Goal: Check status: Check status

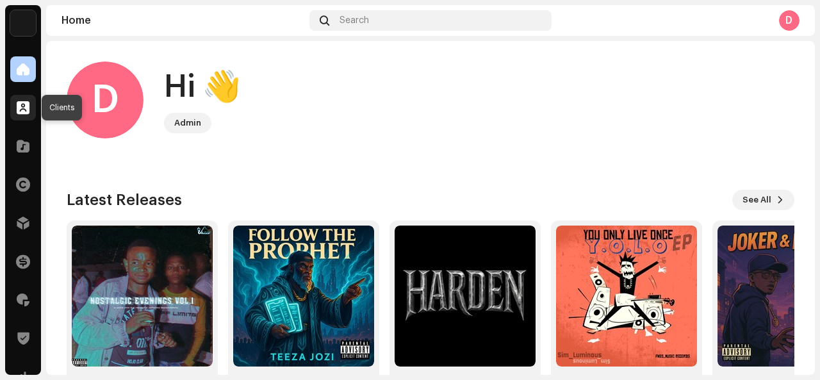
click at [29, 117] on div at bounding box center [23, 108] width 26 height 26
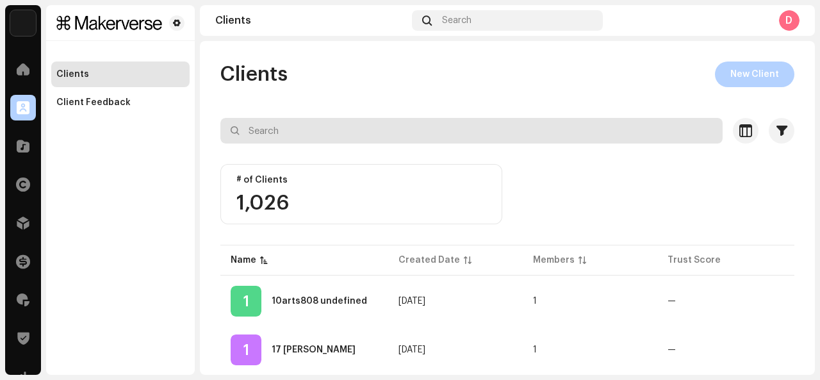
click at [253, 133] on input "text" at bounding box center [471, 131] width 502 height 26
drag, startPoint x: 269, startPoint y: 144, endPoint x: 253, endPoint y: 133, distance: 19.4
click at [253, 133] on input "text" at bounding box center [471, 131] width 502 height 26
paste input "Gofioa [PERSON_NAME]"
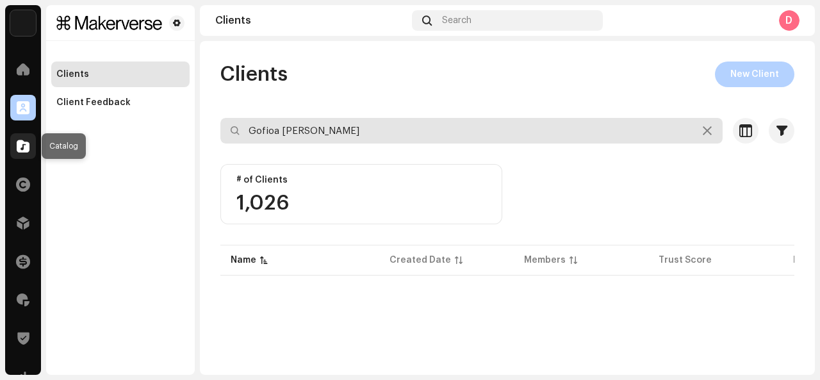
type input "Gofioa [PERSON_NAME]"
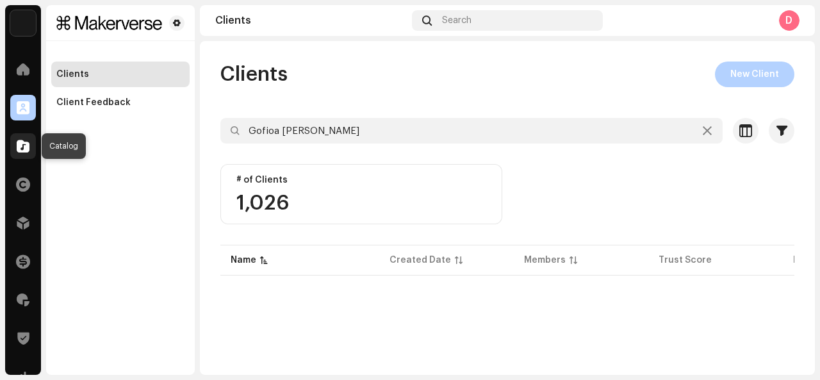
click at [22, 153] on div at bounding box center [23, 146] width 26 height 26
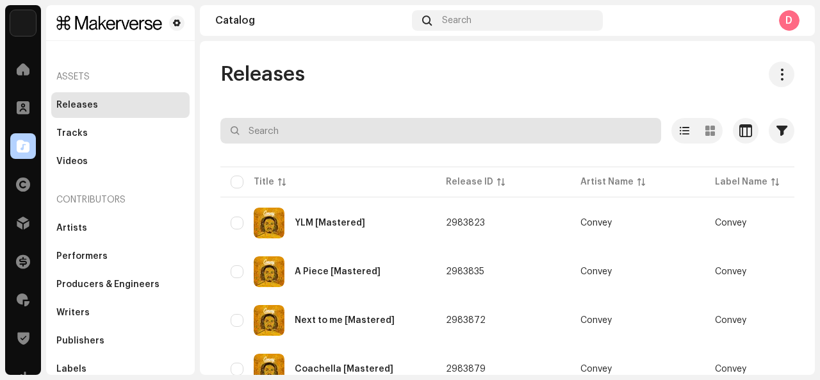
click at [240, 125] on input "text" at bounding box center [440, 131] width 441 height 26
paste input "Gofioa [PERSON_NAME]"
type input "Gofioa [PERSON_NAME]"
click at [356, 125] on input "Gofioa [PERSON_NAME]" at bounding box center [440, 131] width 441 height 26
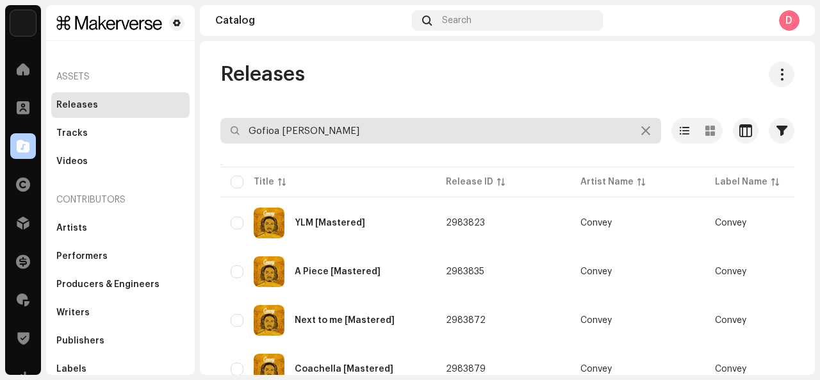
click at [356, 125] on input "Gofioa [PERSON_NAME]" at bounding box center [440, 131] width 441 height 26
paste input "[EMAIL_ADDRESS][DOMAIN_NAME]"
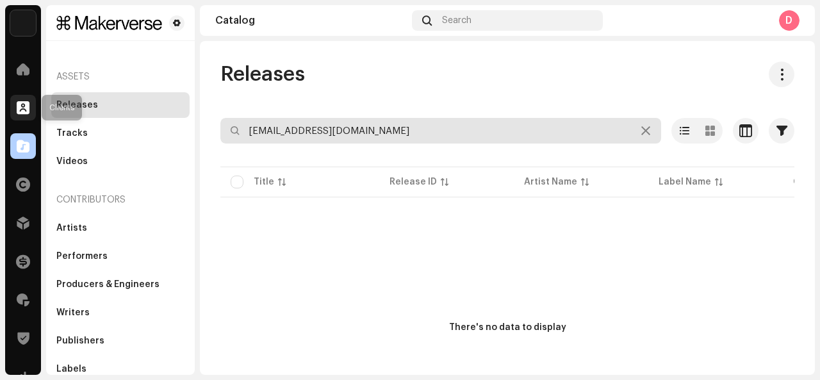
type input "[EMAIL_ADDRESS][DOMAIN_NAME]"
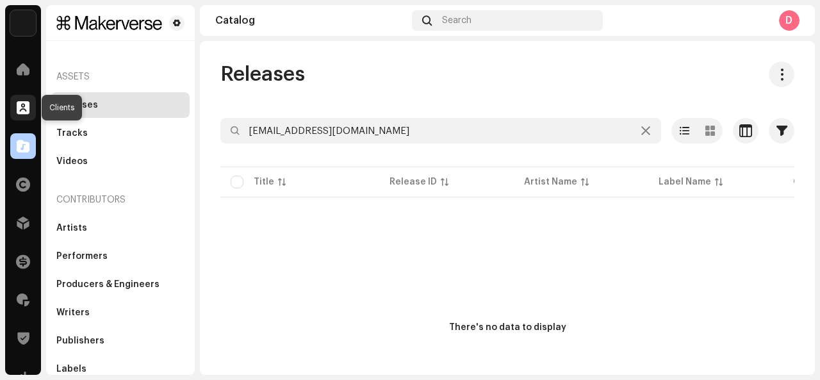
click at [15, 104] on div at bounding box center [23, 108] width 26 height 26
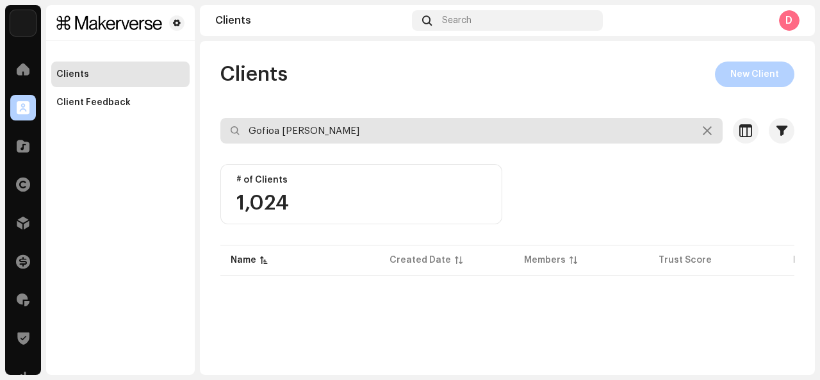
click at [341, 138] on input "Gofioa [PERSON_NAME]" at bounding box center [471, 131] width 502 height 26
type input "[EMAIL_ADDRESS][DOMAIN_NAME]"
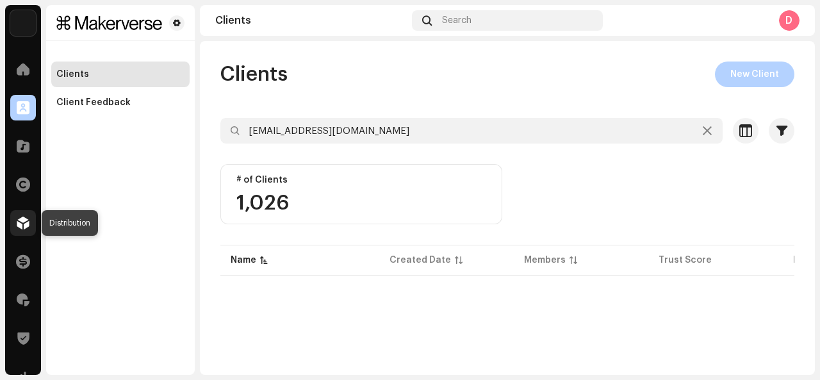
click at [24, 219] on span at bounding box center [23, 223] width 13 height 10
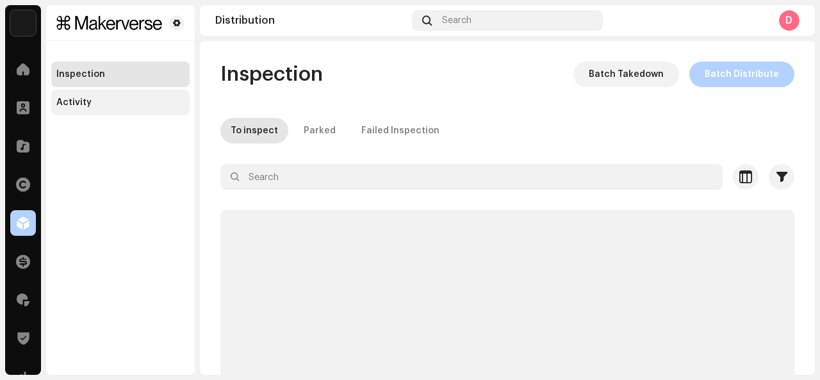
click at [140, 102] on div "Activity" at bounding box center [120, 102] width 128 height 10
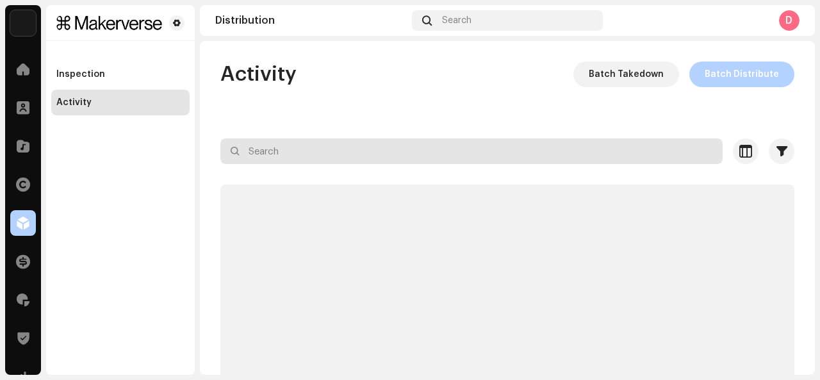
click at [276, 154] on input "text" at bounding box center [471, 151] width 502 height 26
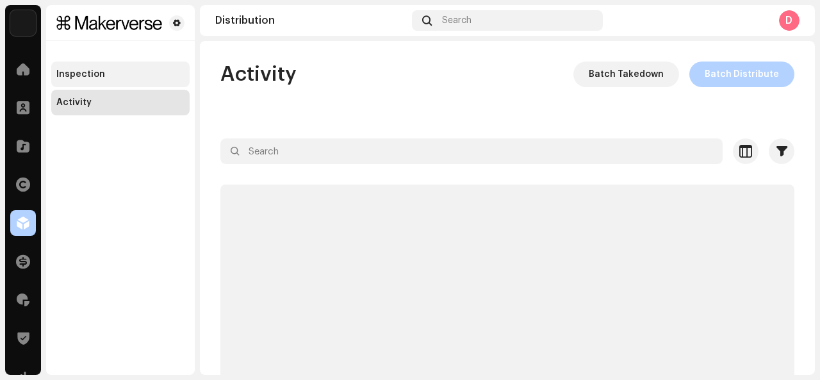
click at [137, 75] on div "Inspection" at bounding box center [120, 74] width 128 height 10
click at [101, 71] on div "Inspection" at bounding box center [80, 74] width 49 height 10
click at [56, 192] on div "Inspection Activity" at bounding box center [120, 190] width 149 height 370
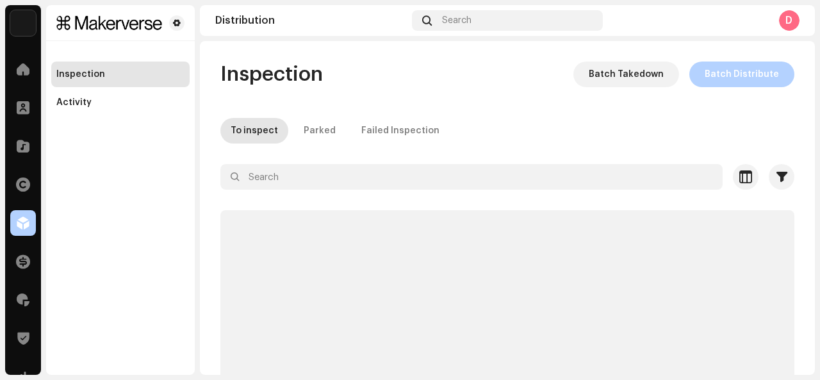
click at [78, 78] on div "Inspection" at bounding box center [80, 74] width 49 height 10
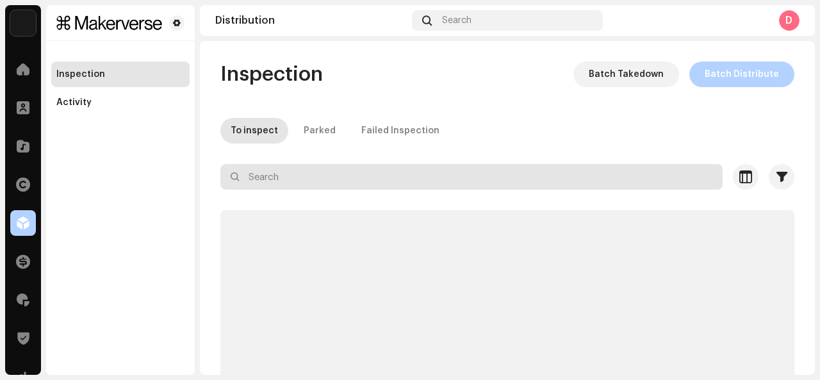
click at [263, 169] on input "text" at bounding box center [471, 177] width 502 height 26
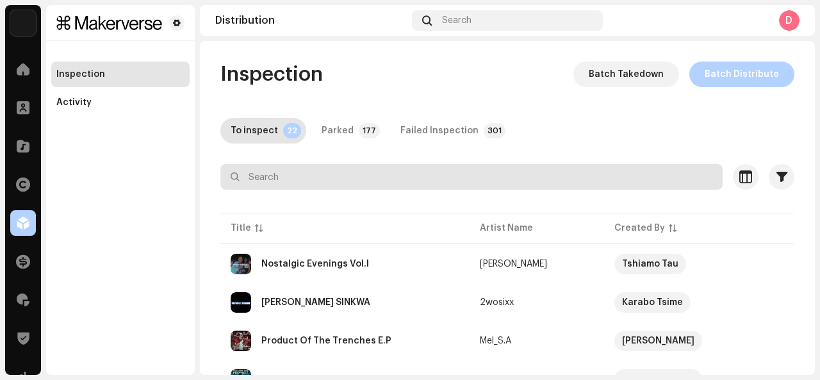
paste input "[DATE]"
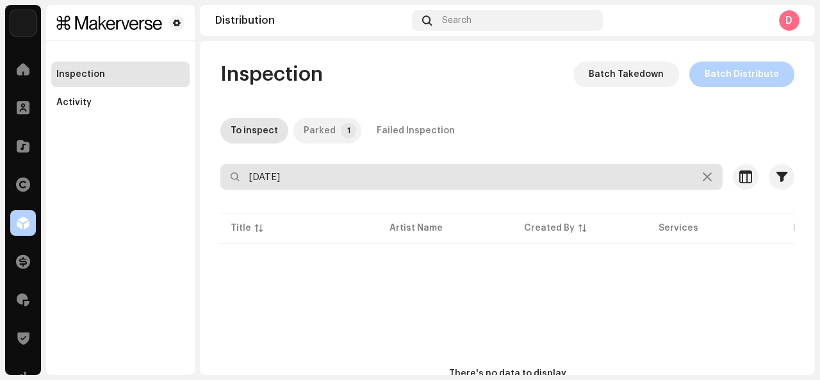
type input "[DATE]"
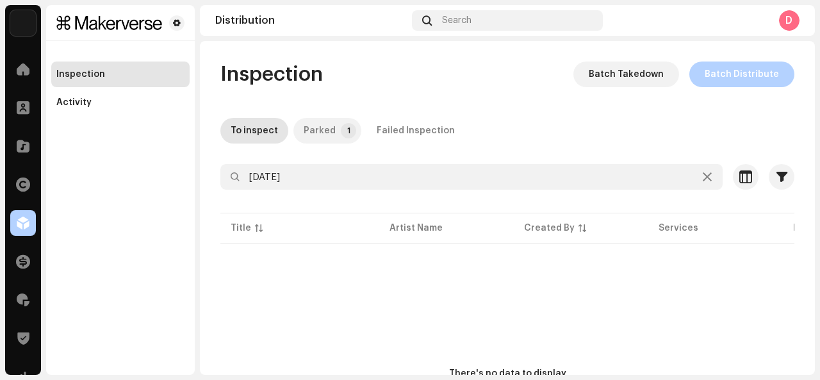
click at [317, 129] on div "Parked" at bounding box center [320, 131] width 32 height 26
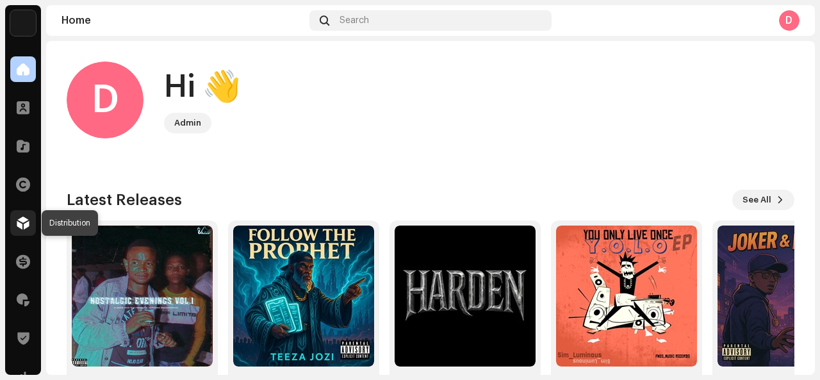
click at [26, 222] on span at bounding box center [23, 223] width 13 height 10
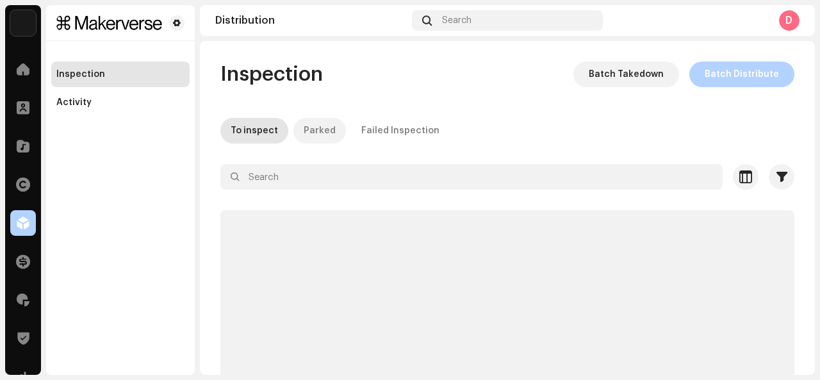
click at [309, 130] on div "Parked" at bounding box center [320, 131] width 32 height 26
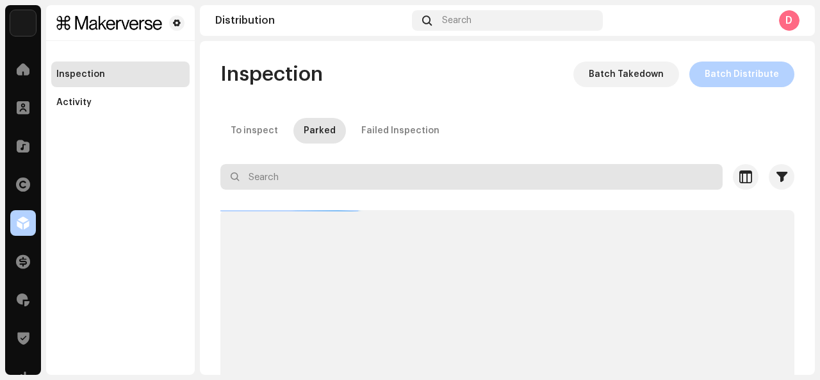
click at [309, 170] on input "text" at bounding box center [471, 177] width 502 height 26
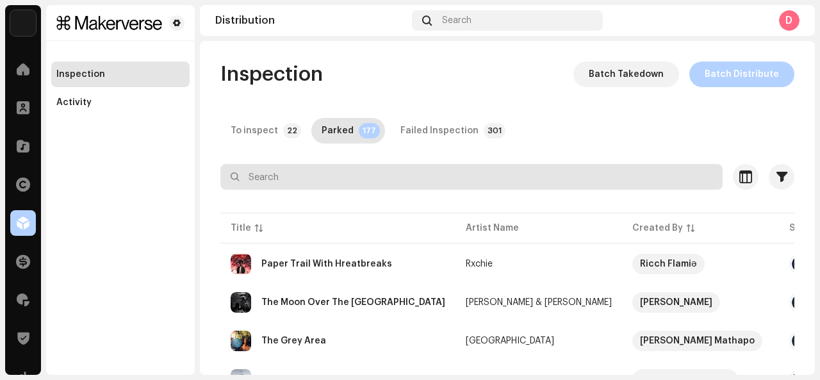
paste input "RUN IT BVCK"
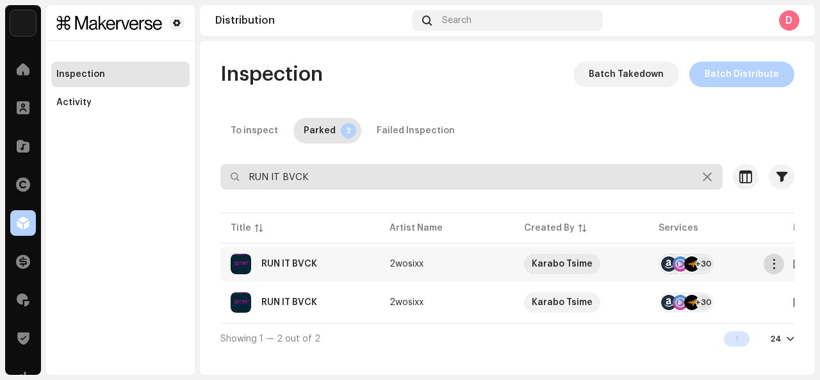
type input "RUN IT BVCK"
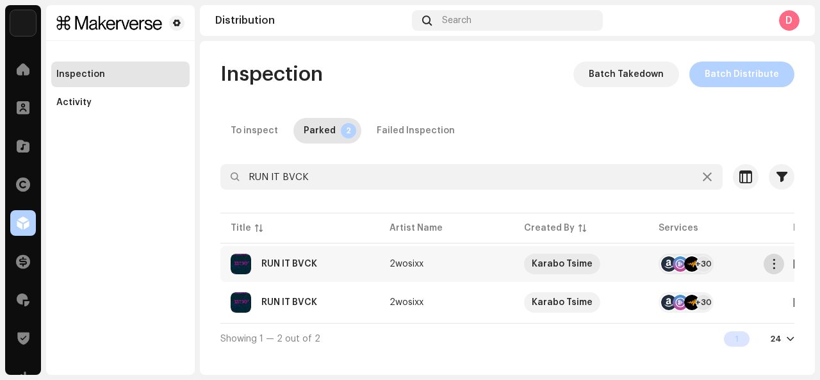
click at [775, 262] on span "button" at bounding box center [775, 264] width 10 height 10
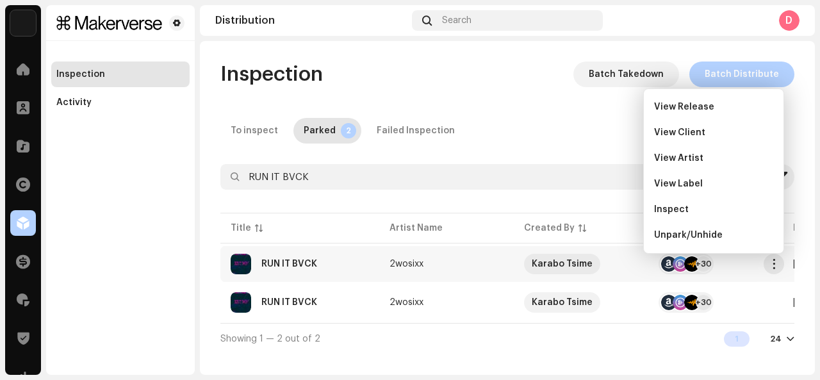
click at [361, 258] on div "RUN IT BVCK" at bounding box center [300, 264] width 138 height 21
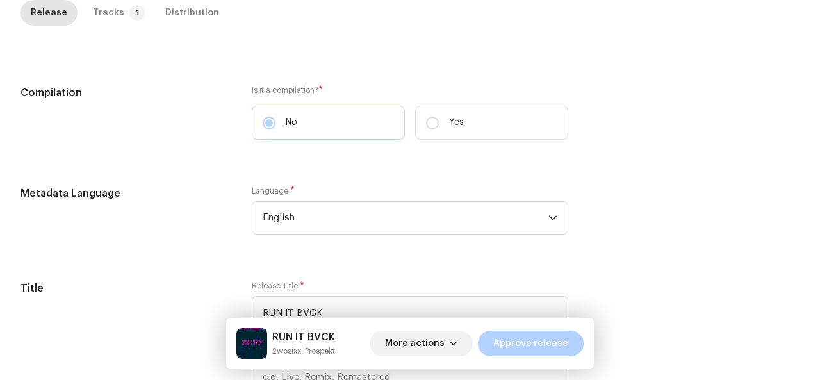
scroll to position [306, 0]
click at [111, 9] on div "Tracks" at bounding box center [108, 13] width 31 height 26
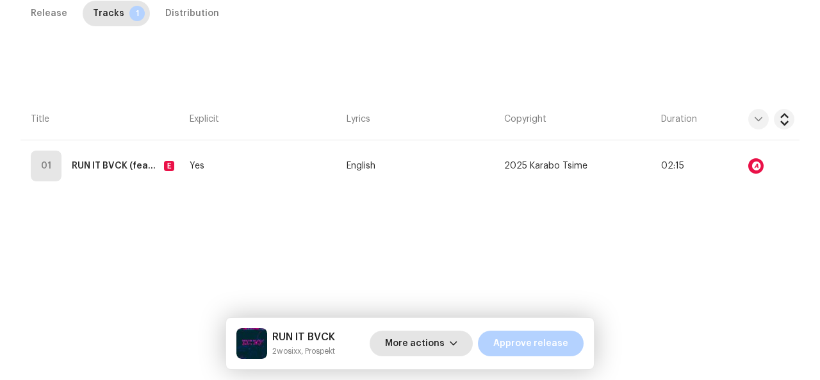
click at [395, 340] on span "More actions" at bounding box center [415, 344] width 60 height 26
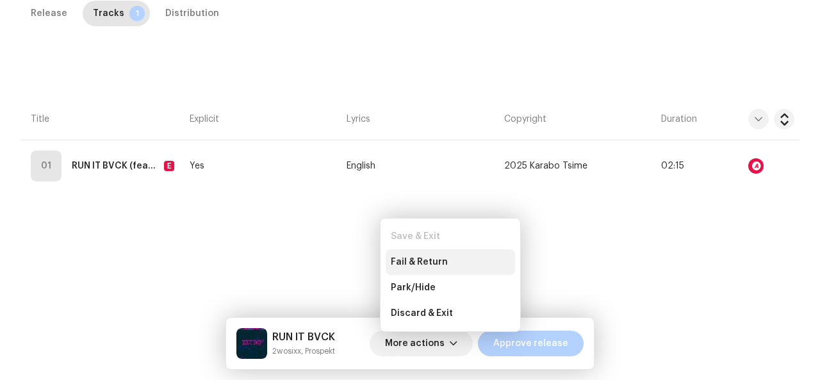
click at [416, 263] on span "Fail & Return" at bounding box center [419, 262] width 57 height 10
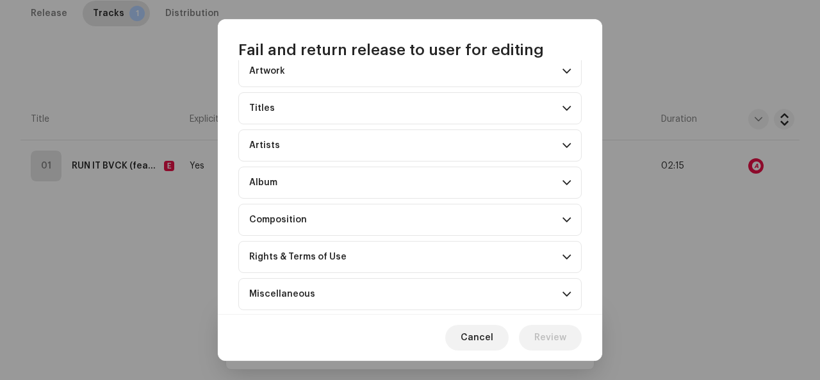
scroll to position [134, 0]
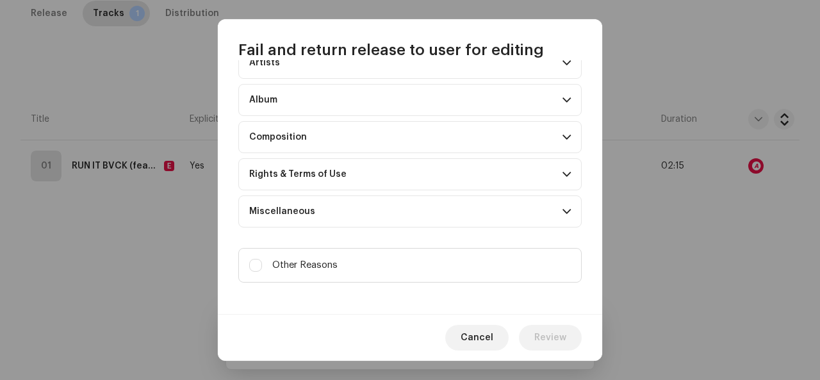
click at [563, 210] on span at bounding box center [567, 211] width 8 height 10
click at [442, 251] on div "Distribution canceled upon your request" at bounding box center [410, 244] width 322 height 35
click at [260, 238] on input "Upscaled art / bad quality" at bounding box center [255, 244] width 13 height 13
checkbox input "true"
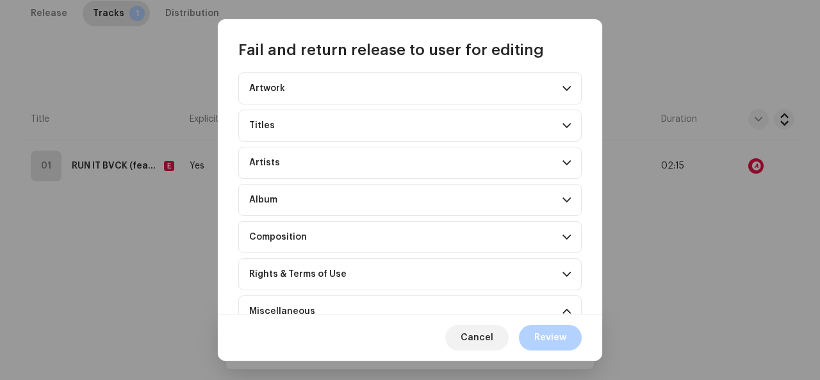
scroll to position [32, 0]
click at [286, 228] on p-accordion-header "Composition" at bounding box center [409, 239] width 343 height 32
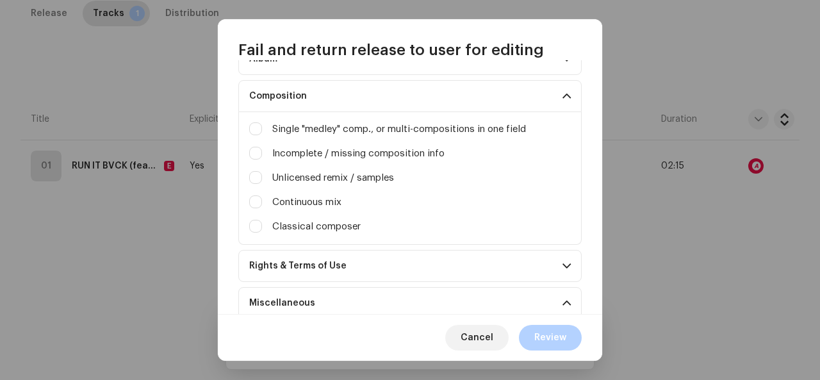
scroll to position [181, 0]
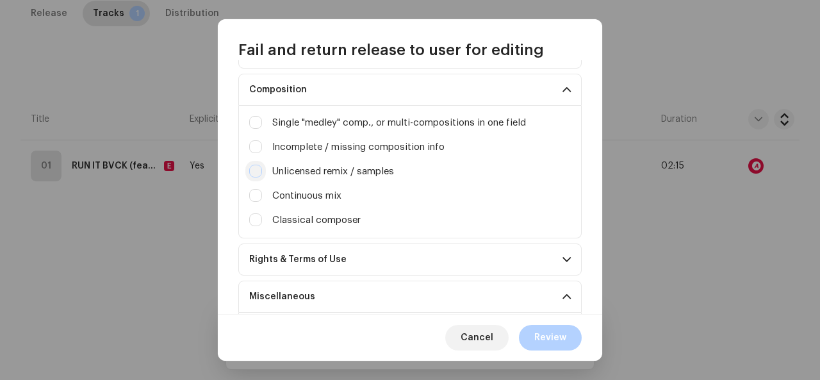
click at [255, 171] on input "Irrelevant / excessive information" at bounding box center [255, 171] width 13 height 13
checkbox input "true"
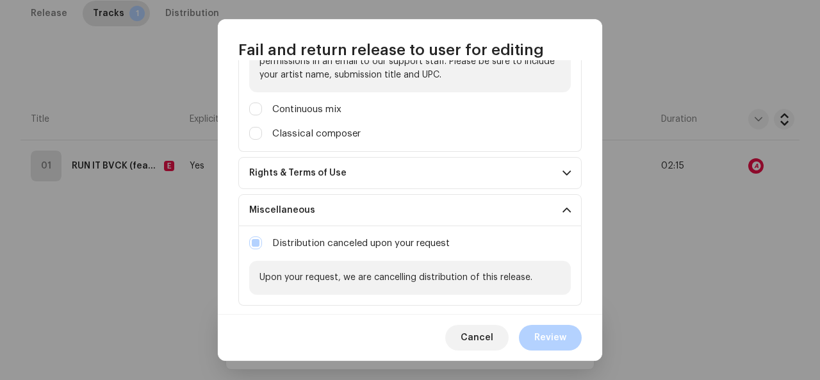
scroll to position [353, 0]
click at [342, 174] on p-accordion-header "Rights & Terms of Use" at bounding box center [409, 172] width 343 height 32
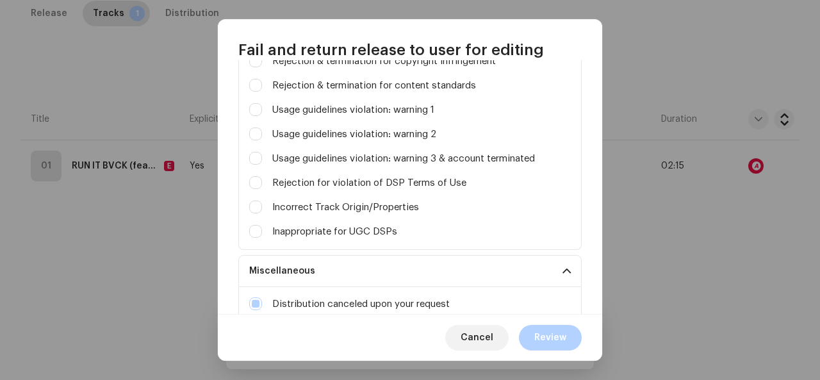
scroll to position [572, 0]
click at [260, 201] on input "Contact info on art" at bounding box center [255, 205] width 13 height 13
checkbox input "true"
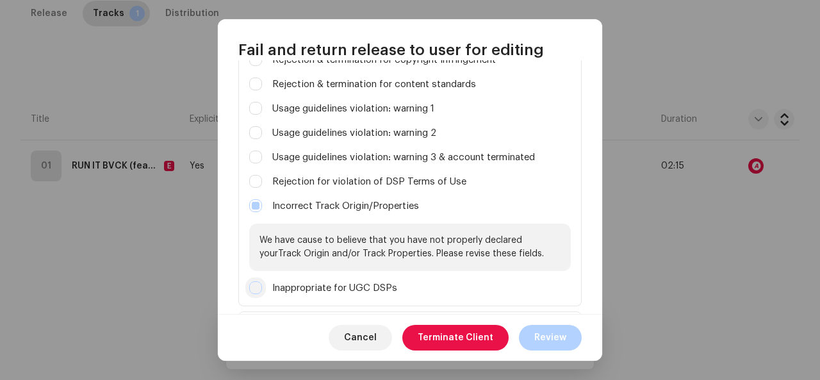
click at [259, 281] on input "Parental advisory on art, but not explicit in metadata" at bounding box center [255, 287] width 13 height 13
checkbox input "true"
click at [537, 340] on span "Review" at bounding box center [550, 338] width 32 height 26
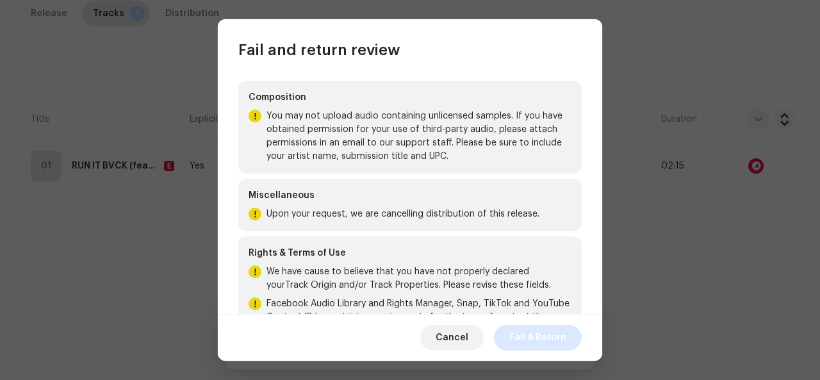
click at [541, 332] on span "Fail & Return" at bounding box center [537, 338] width 57 height 26
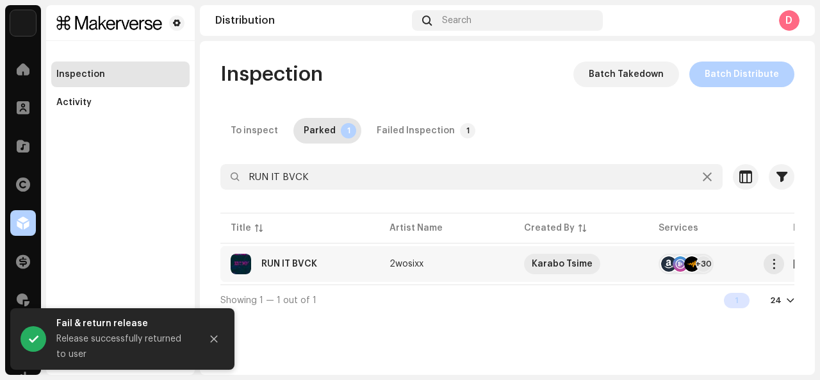
click at [307, 266] on div "RUN IT BVCK" at bounding box center [289, 264] width 56 height 9
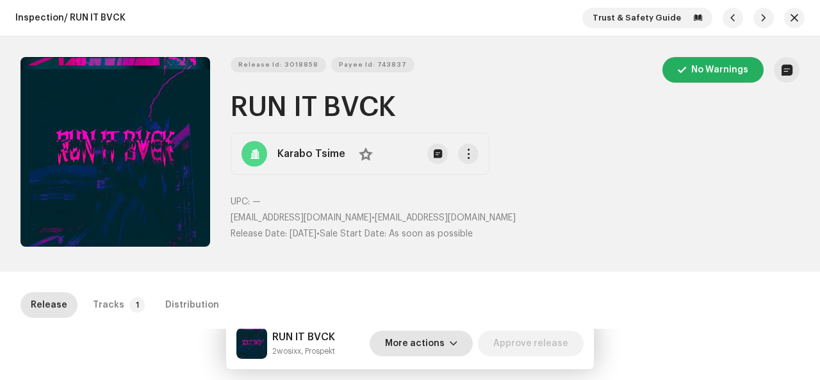
click at [402, 344] on span "More actions" at bounding box center [415, 344] width 60 height 26
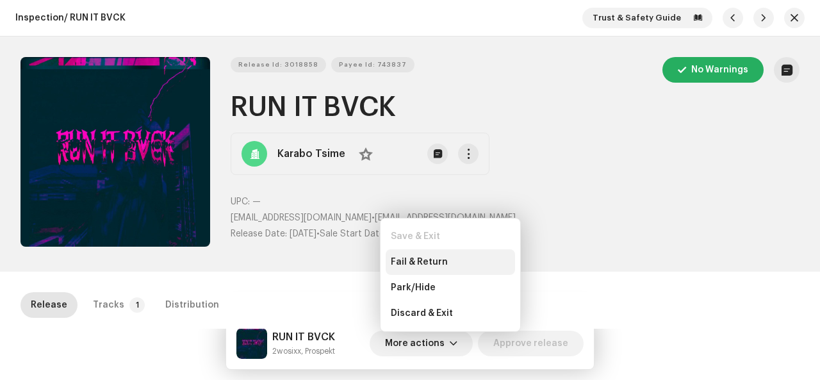
click at [416, 265] on span "Fail & Return" at bounding box center [419, 262] width 57 height 10
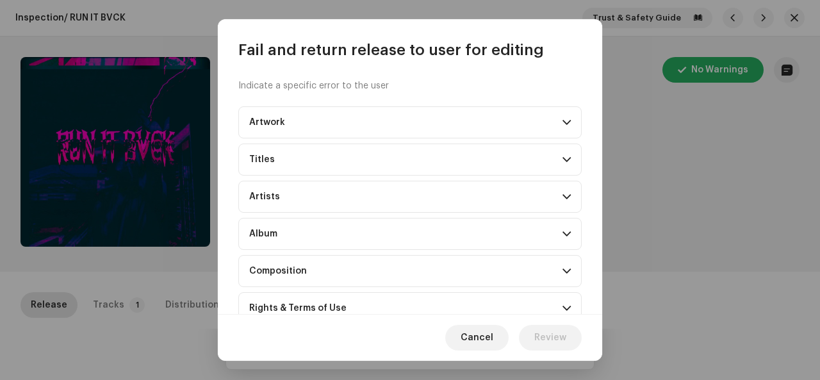
click at [450, 282] on p-accordion-header "Composition" at bounding box center [409, 271] width 343 height 32
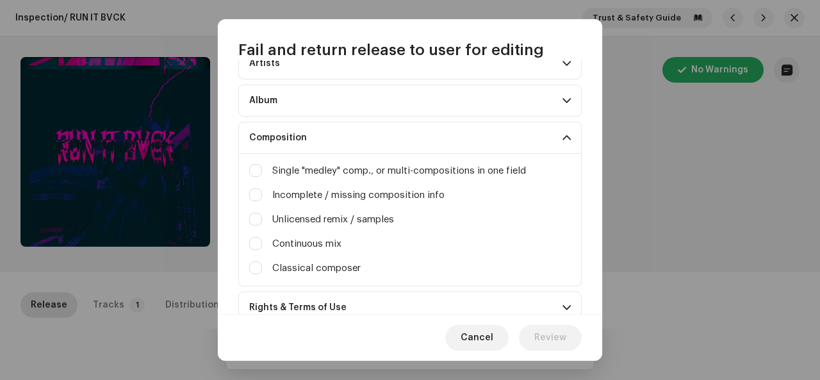
scroll to position [134, 0]
click at [255, 217] on input "Irrelevant / excessive information" at bounding box center [255, 218] width 13 height 13
checkbox input "true"
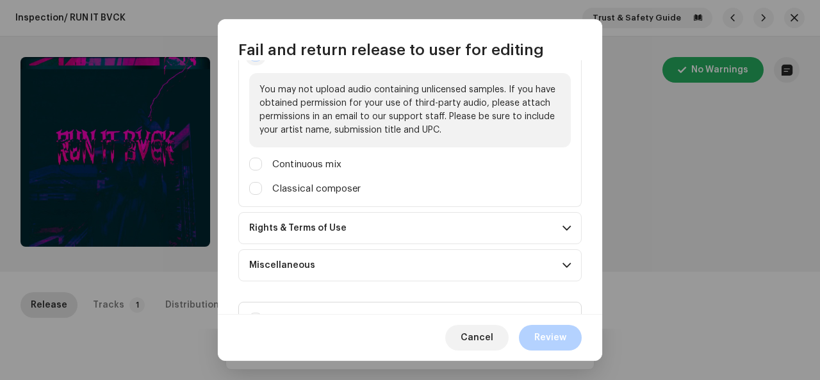
scroll to position [351, 0]
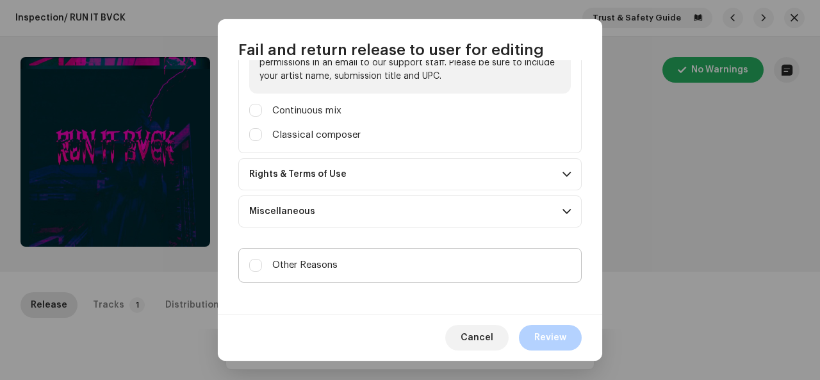
click at [339, 258] on label "Other Reasons" at bounding box center [409, 265] width 343 height 35
click at [262, 259] on input "Other Reasons" at bounding box center [255, 265] width 13 height 13
checkbox input "true"
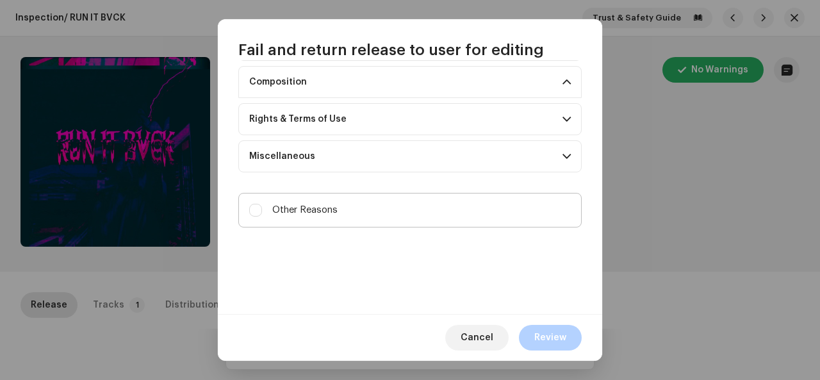
checkbox input "false"
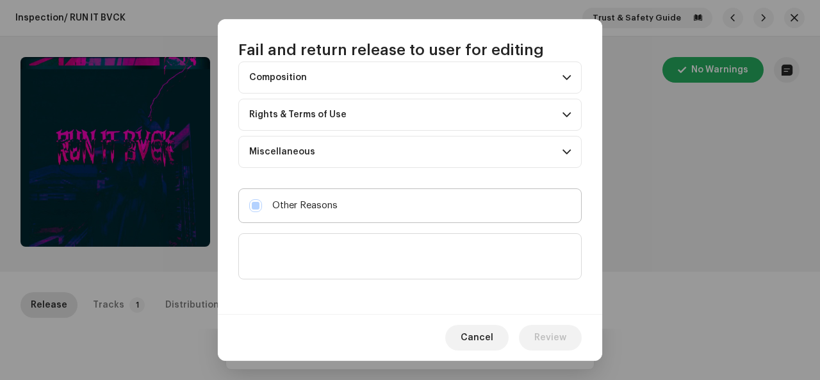
scroll to position [193, 0]
click at [363, 144] on p-accordion-header "Miscellaneous" at bounding box center [409, 152] width 343 height 32
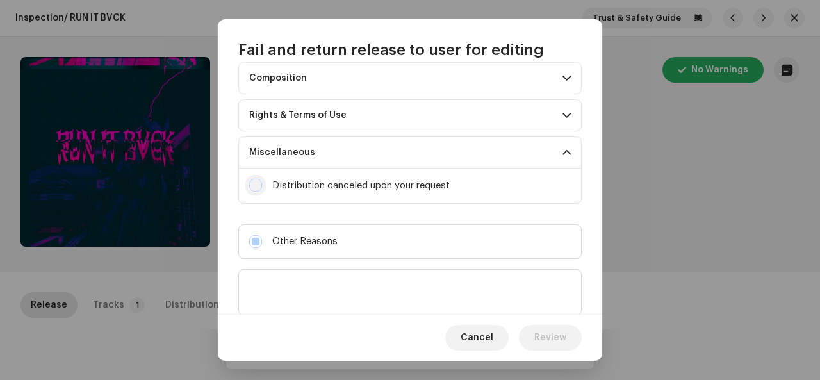
click at [252, 179] on input "Upscaled art / bad quality" at bounding box center [255, 185] width 13 height 13
checkbox input "true"
checkbox input "false"
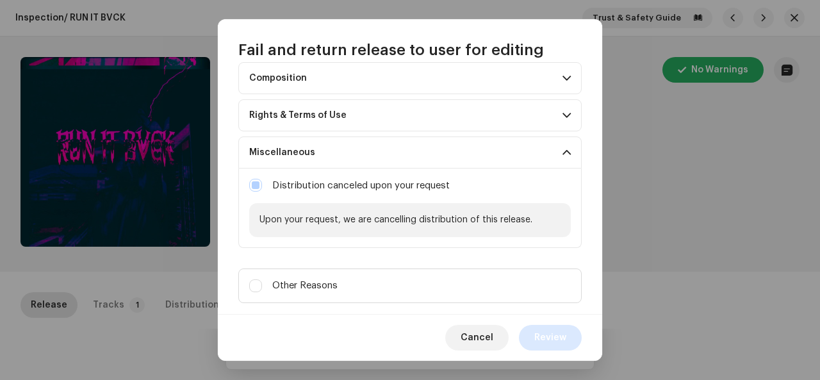
click at [566, 338] on span "Review" at bounding box center [550, 338] width 32 height 26
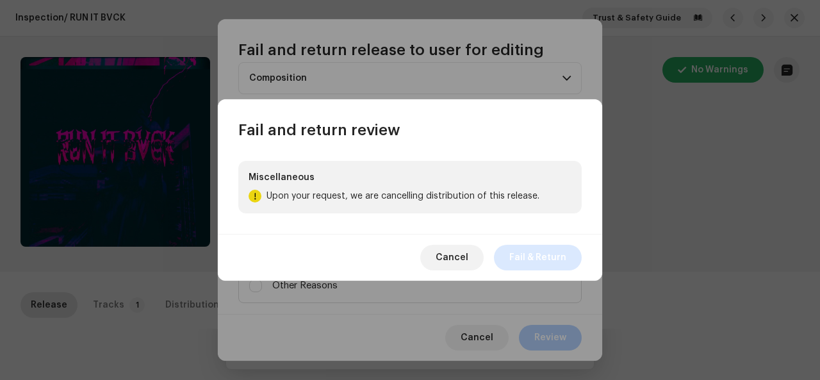
click at [525, 263] on span "Fail & Return" at bounding box center [537, 258] width 57 height 26
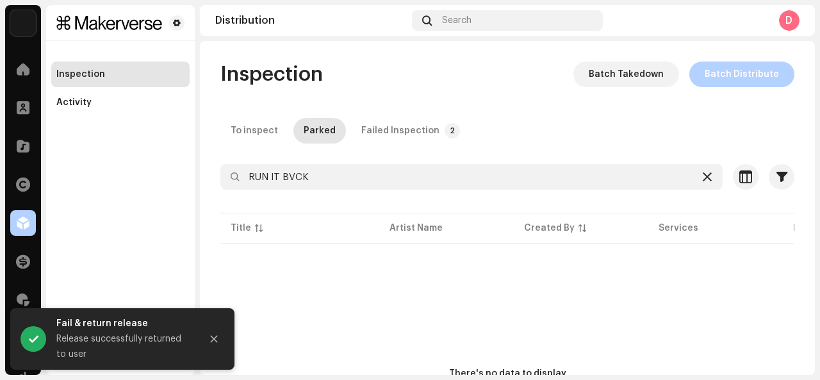
click at [700, 184] on div at bounding box center [707, 176] width 15 height 15
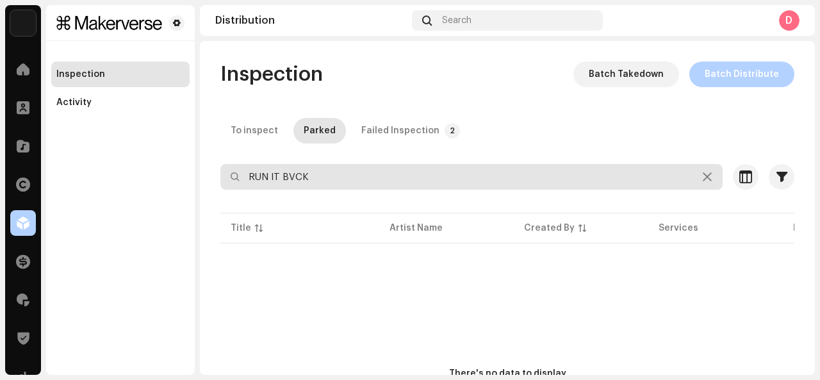
click at [315, 181] on input "RUN IT BVCK" at bounding box center [471, 177] width 502 height 26
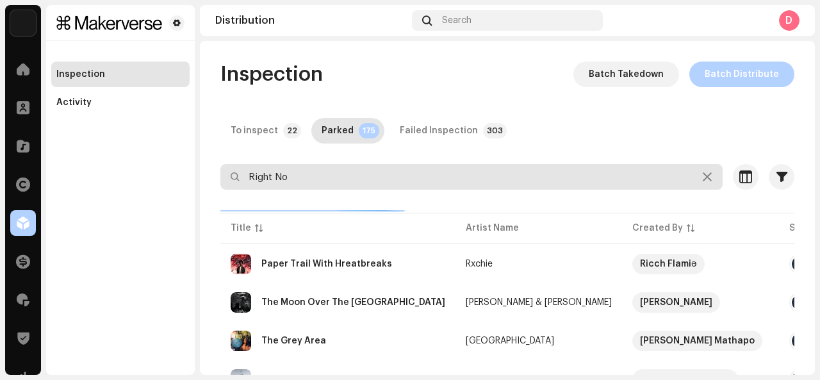
type input "Right Now"
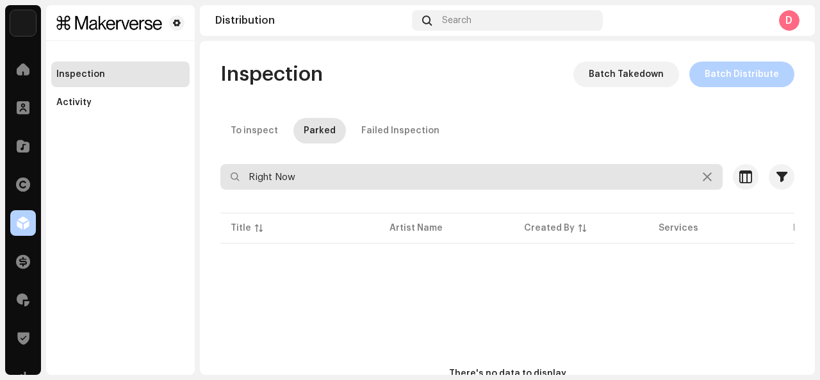
click at [301, 174] on input "Right Now" at bounding box center [471, 177] width 502 height 26
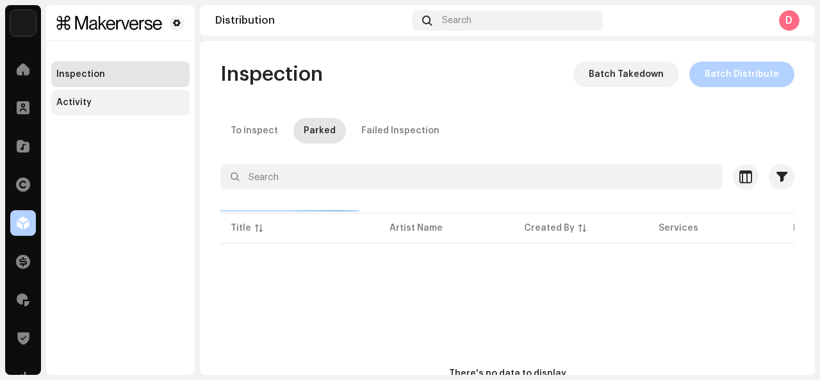
click at [136, 105] on div "Activity" at bounding box center [120, 102] width 128 height 10
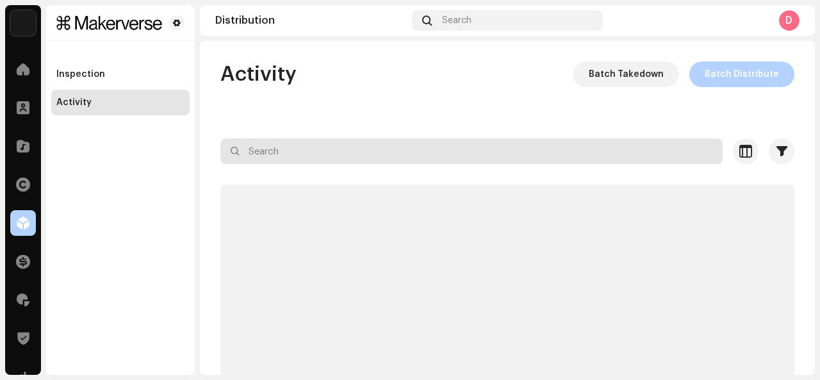
click at [249, 160] on input "text" at bounding box center [471, 151] width 502 height 26
paste input "Right Now"
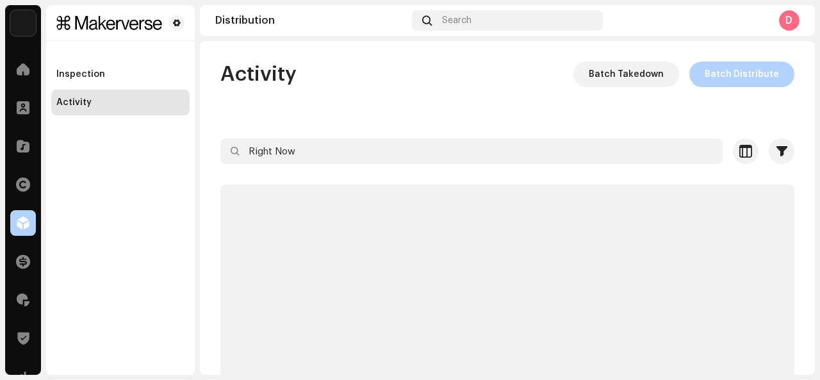
click at [277, 160] on div "Activity Batch Takedown Batch Distribute Right Now Selected 0 Select all Option…" at bounding box center [507, 258] width 615 height 392
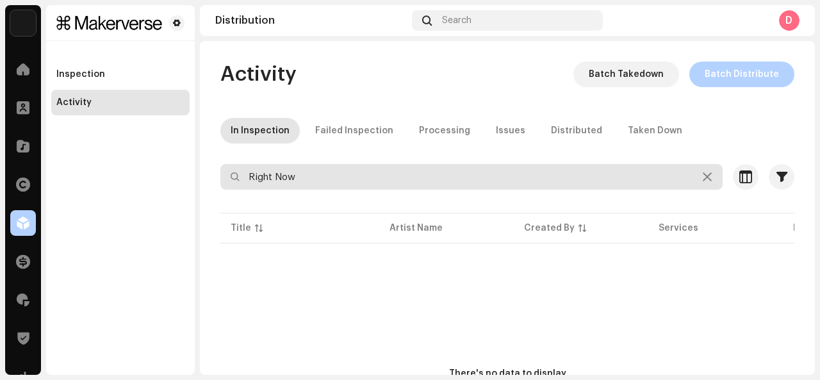
click at [301, 183] on input "Right Now" at bounding box center [471, 177] width 502 height 26
type input "Right Now"
click at [358, 172] on input "Right Now" at bounding box center [471, 177] width 502 height 26
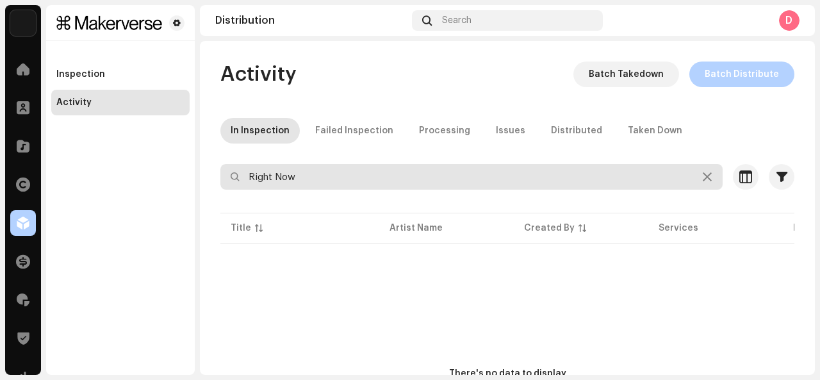
click at [358, 172] on input "Right Now" at bounding box center [471, 177] width 502 height 26
click at [324, 176] on input "Right Now [Live ]" at bounding box center [471, 177] width 502 height 26
click at [300, 176] on input "Right Now [Live]" at bounding box center [471, 177] width 502 height 26
type input "Right Now[Live]"
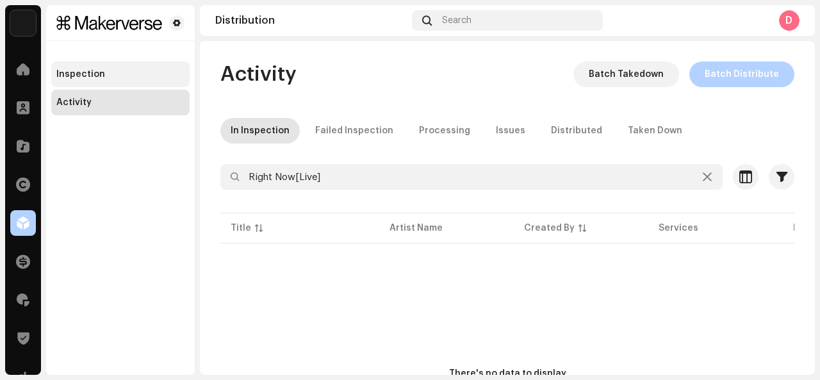
click at [121, 74] on div "Inspection" at bounding box center [120, 74] width 128 height 10
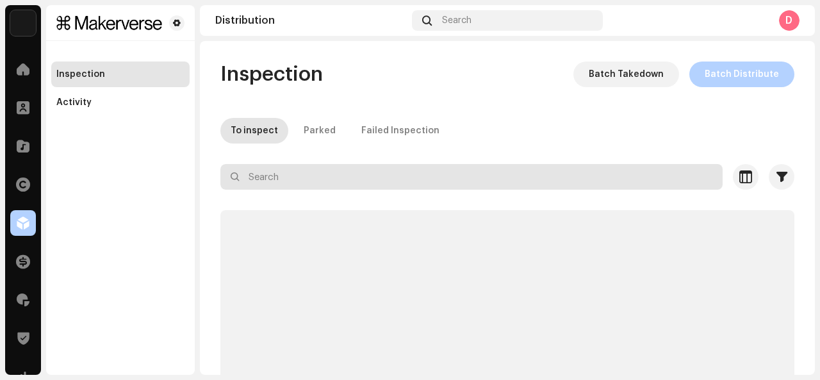
click at [279, 177] on input "text" at bounding box center [471, 177] width 502 height 26
click at [326, 122] on div "Inspection Batch Takedown Batch Distribute To inspect Parked Failed Inspection …" at bounding box center [507, 271] width 615 height 418
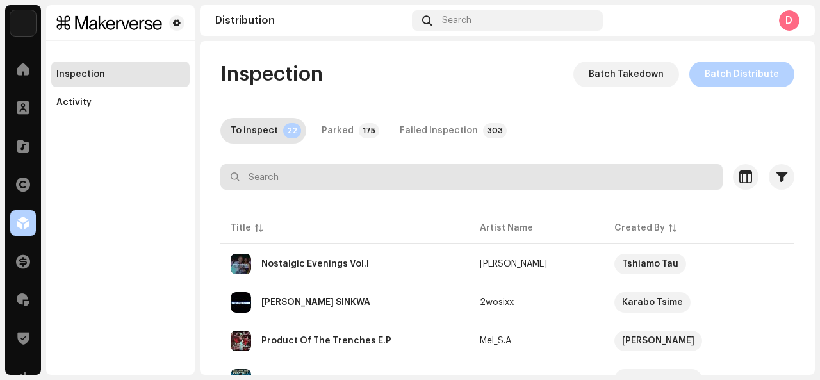
click at [323, 130] on div "Parked" at bounding box center [338, 131] width 32 height 26
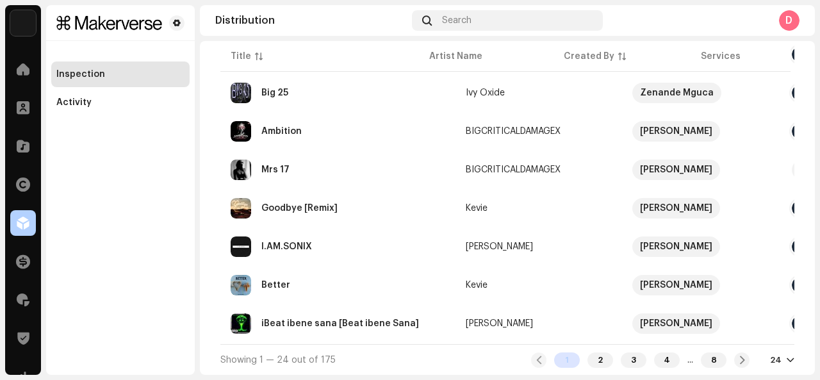
scroll to position [833, 0]
click at [589, 364] on div "2" at bounding box center [601, 359] width 26 height 15
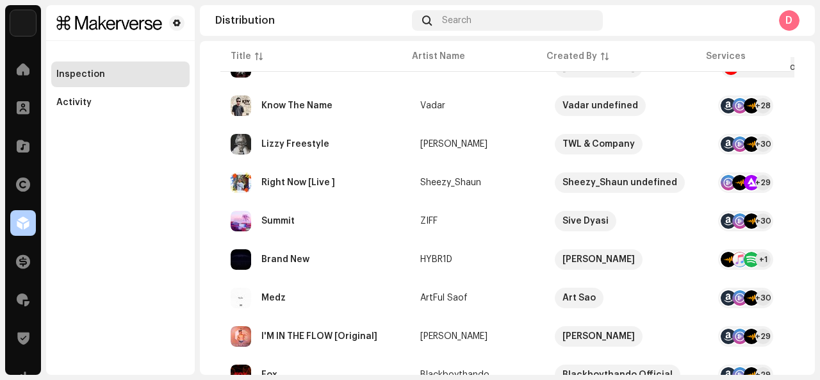
scroll to position [328, 0]
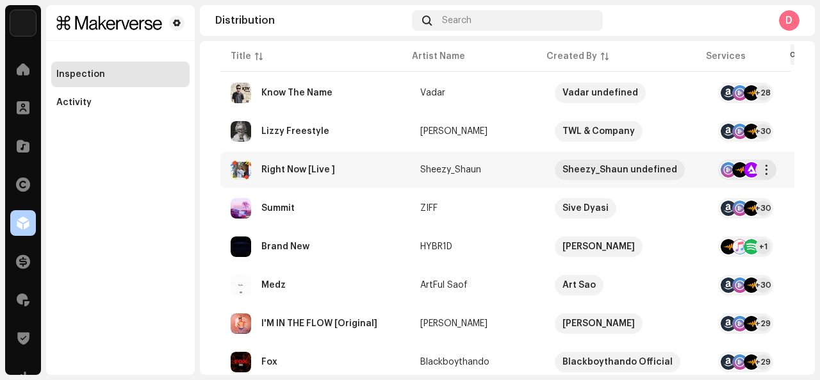
click at [284, 162] on div "Right Now [Live ]" at bounding box center [315, 170] width 169 height 21
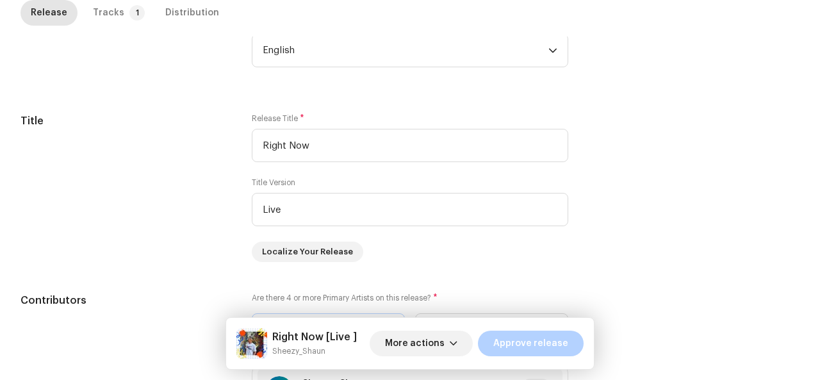
scroll to position [473, 0]
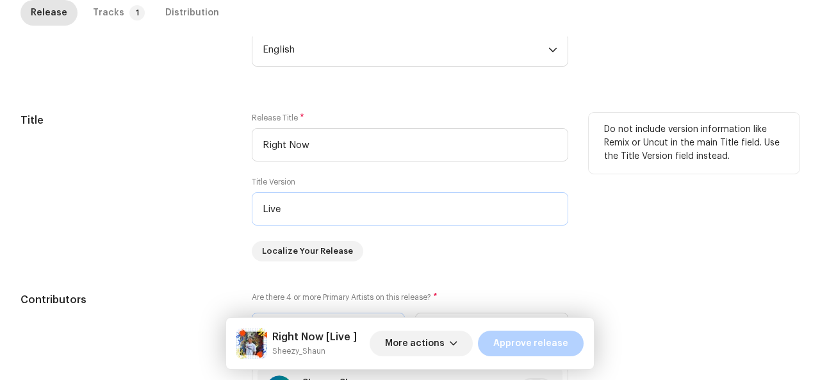
click at [311, 192] on input "Live" at bounding box center [410, 208] width 317 height 33
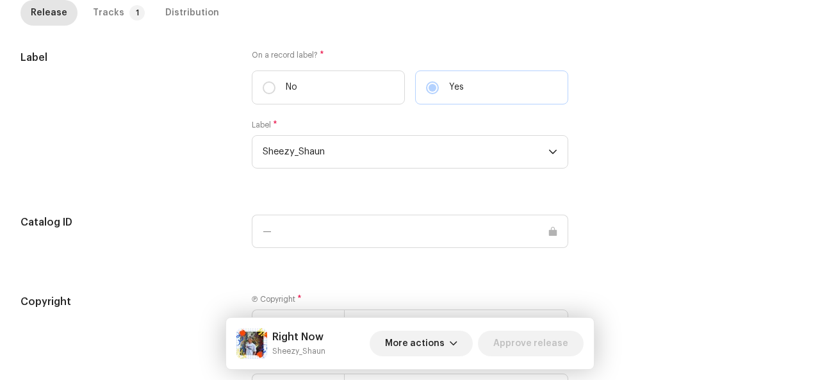
click at [181, 181] on div "Label" at bounding box center [126, 117] width 211 height 134
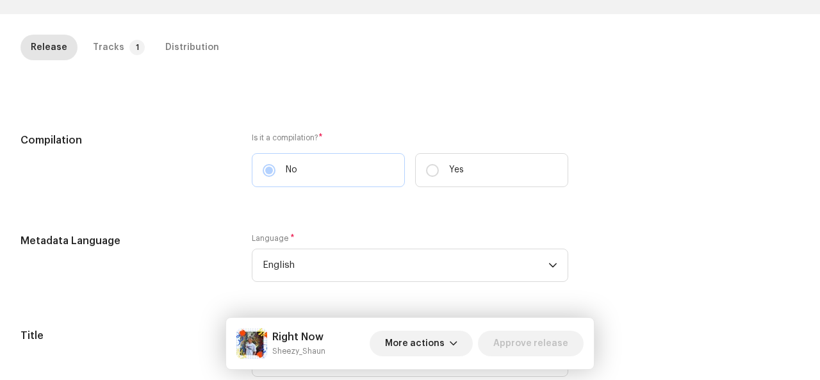
scroll to position [250, 0]
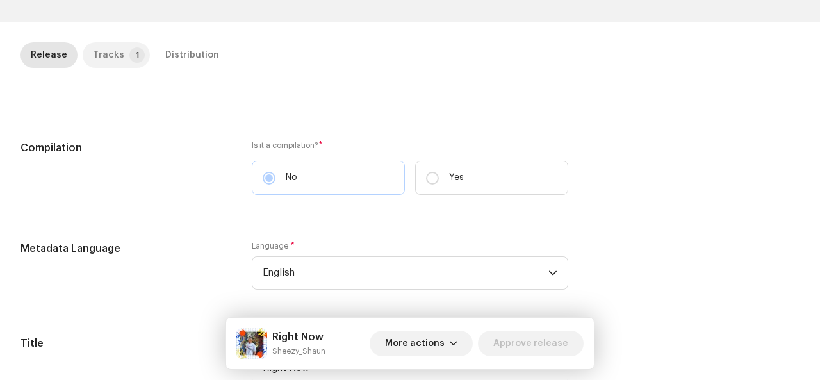
click at [129, 52] on p-badge "1" at bounding box center [136, 54] width 15 height 15
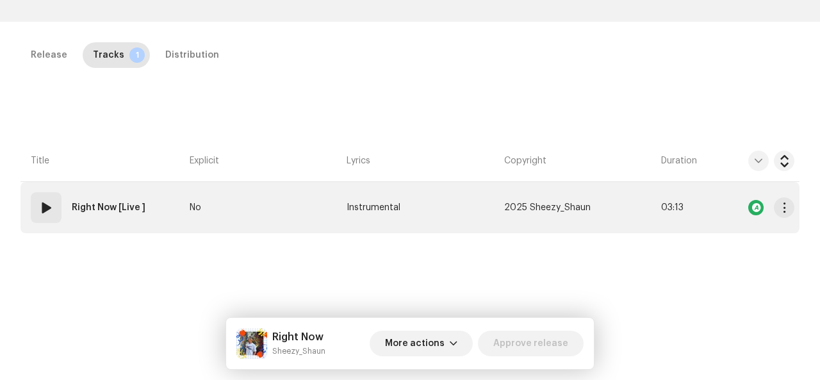
click at [162, 189] on td "01 Right Now [Live ]" at bounding box center [103, 207] width 164 height 51
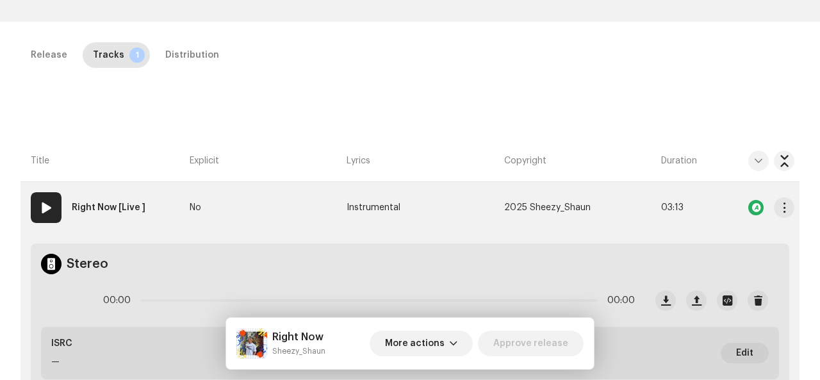
click at [153, 204] on td "01 Right Now [Live ]" at bounding box center [103, 207] width 164 height 51
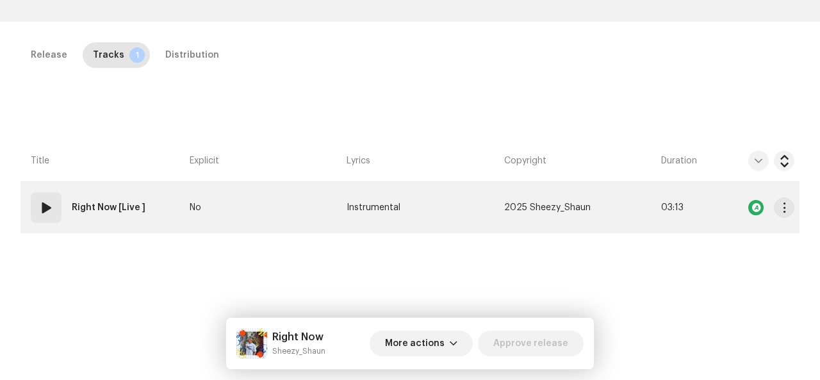
click at [153, 204] on td "01 Right Now [Live ]" at bounding box center [103, 207] width 164 height 51
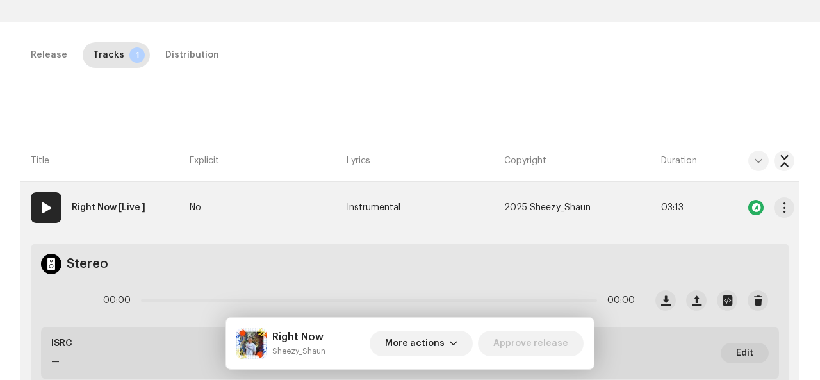
click at [102, 198] on strong "Right Now [Live ]" at bounding box center [109, 208] width 74 height 26
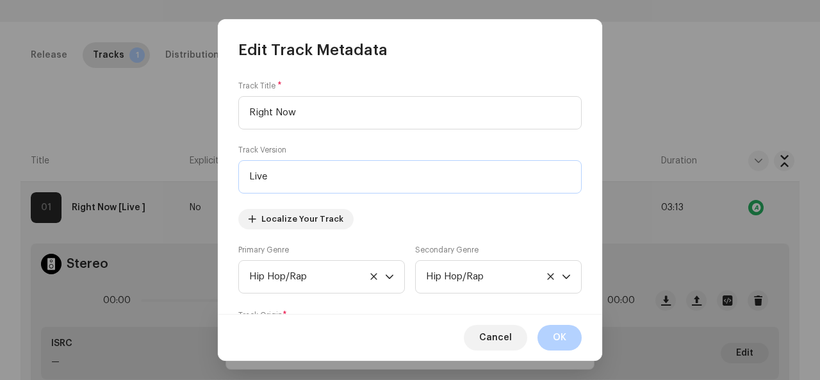
click at [319, 176] on input "Live" at bounding box center [409, 176] width 343 height 33
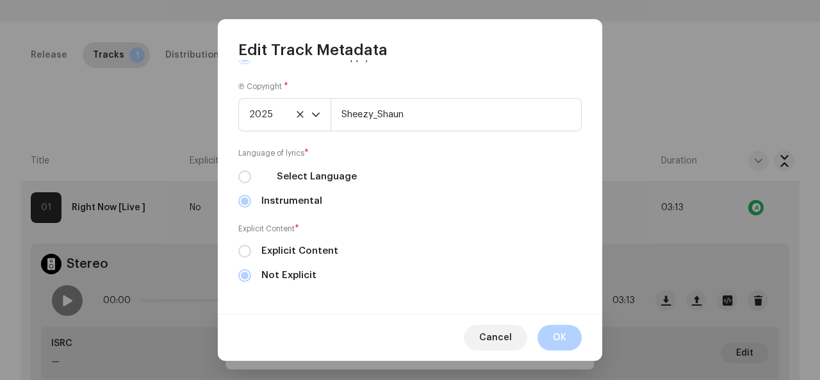
scroll to position [446, 0]
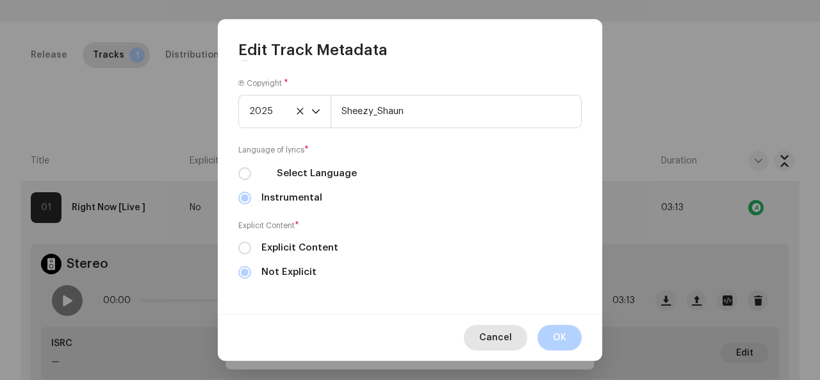
click at [503, 336] on span "Cancel" at bounding box center [495, 338] width 33 height 26
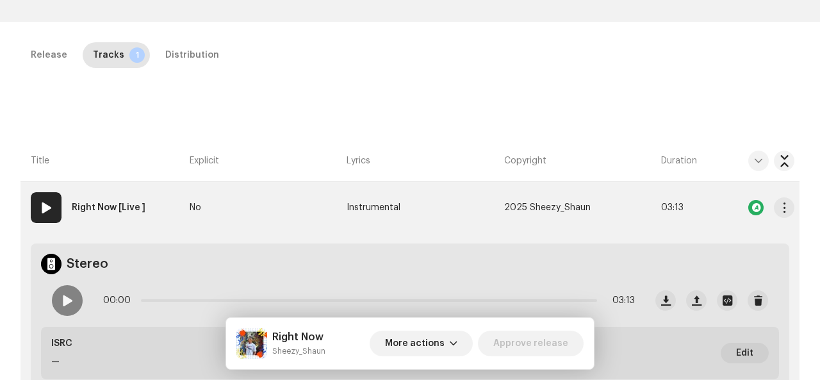
click at [149, 201] on div "Right Now [Live ]" at bounding box center [111, 208] width 79 height 26
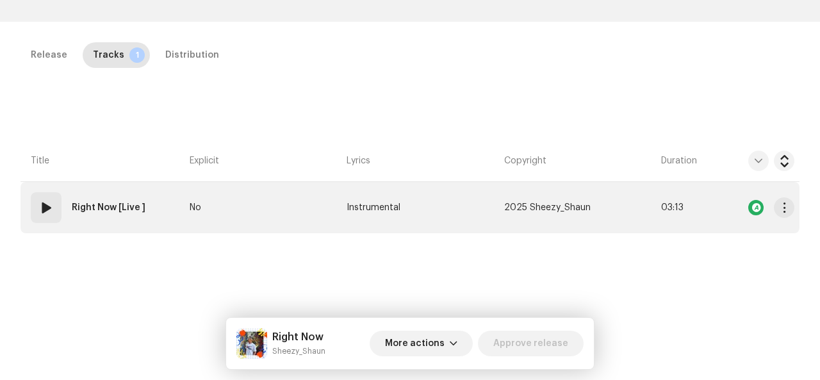
click at [84, 197] on strong "Right Now [Live ]" at bounding box center [109, 208] width 74 height 26
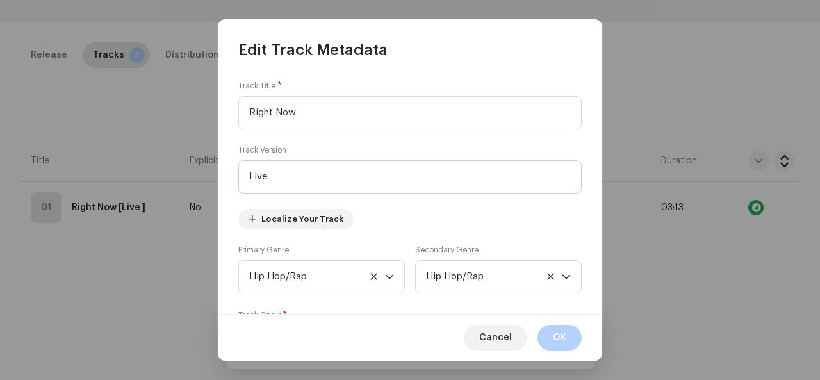
click at [329, 169] on input "Live" at bounding box center [409, 176] width 343 height 33
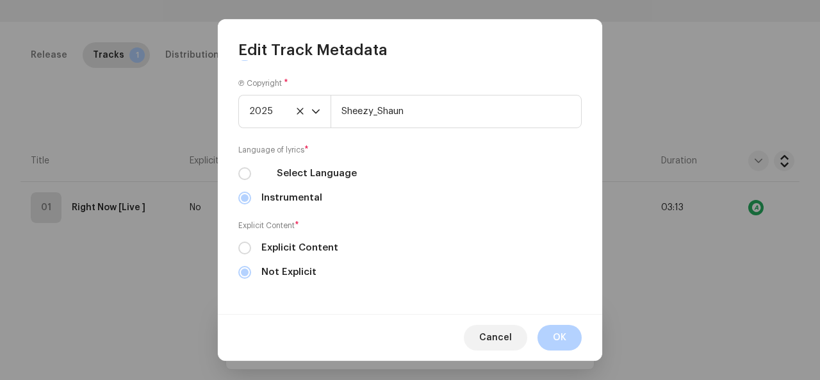
drag, startPoint x: 597, startPoint y: 282, endPoint x: 616, endPoint y: 354, distance: 74.9
click at [616, 354] on div "Edit Track Metadata Track Title * Right Now Track Version Localize Your Track P…" at bounding box center [410, 190] width 820 height 380
click at [572, 336] on button "OK" at bounding box center [560, 338] width 44 height 26
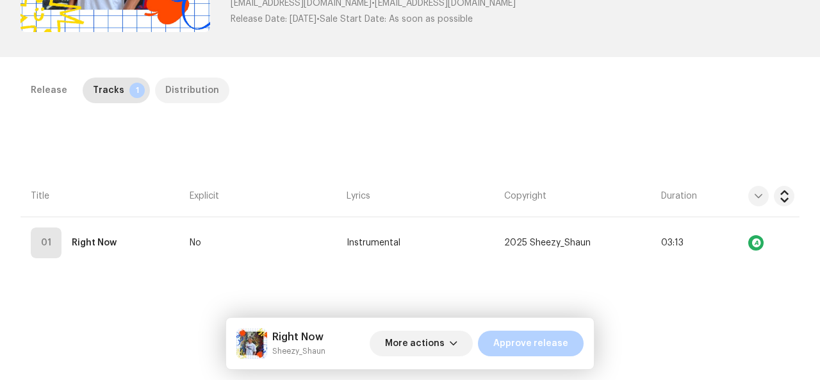
scroll to position [214, 0]
click at [58, 88] on div "Release" at bounding box center [49, 91] width 37 height 26
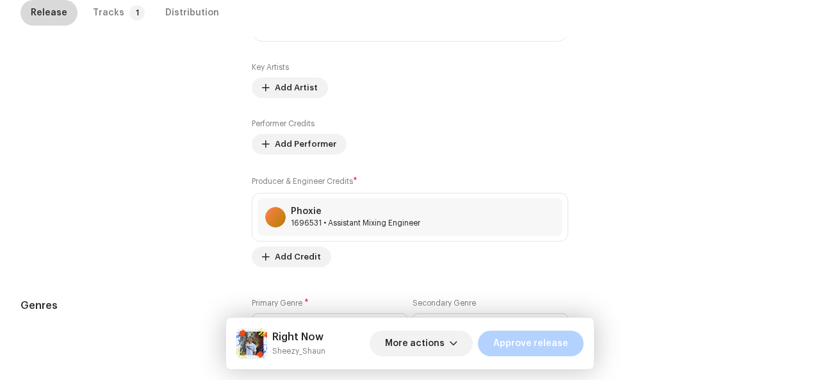
scroll to position [854, 0]
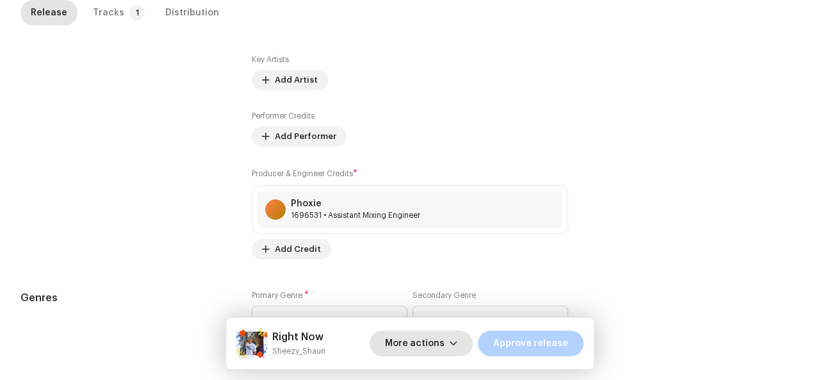
click at [442, 347] on span "More actions" at bounding box center [415, 344] width 60 height 26
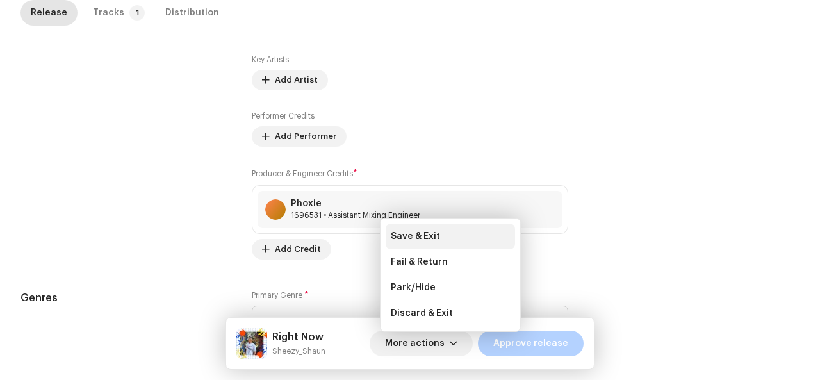
click at [438, 240] on div "Save & Exit" at bounding box center [450, 236] width 119 height 10
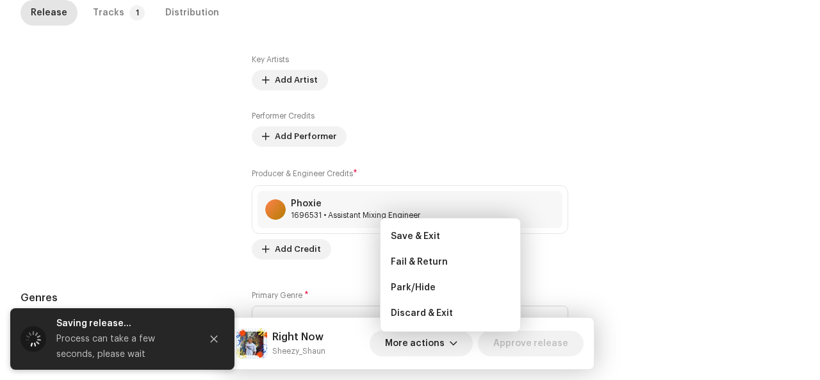
click at [438, 240] on div "Save & Exit" at bounding box center [450, 236] width 119 height 10
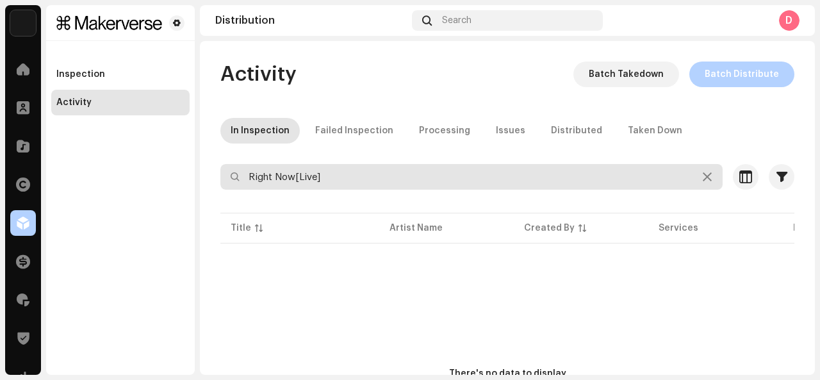
click at [418, 184] on input "Right Now[Live]" at bounding box center [471, 177] width 502 height 26
type input "Chafina"
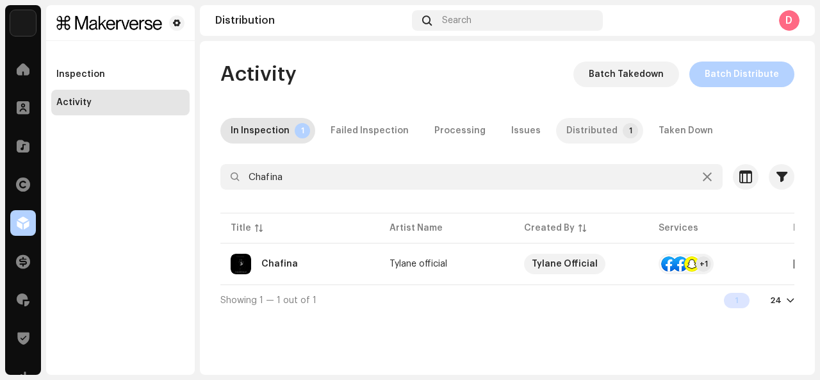
click at [570, 135] on div "Distributed" at bounding box center [591, 131] width 51 height 26
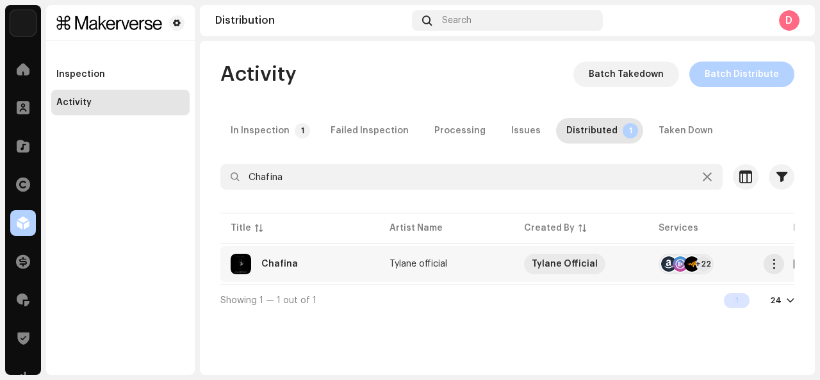
click at [470, 261] on re-a-table-link "Tylane official" at bounding box center [447, 264] width 114 height 9
click at [743, 104] on div "Chafina Tylane official Service Last Enqueued Last Delivered Status Amazon HD A…" at bounding box center [410, 190] width 820 height 380
click at [23, 295] on span at bounding box center [23, 300] width 13 height 10
click at [22, 251] on div at bounding box center [23, 262] width 26 height 26
click at [14, 147] on div at bounding box center [23, 146] width 26 height 26
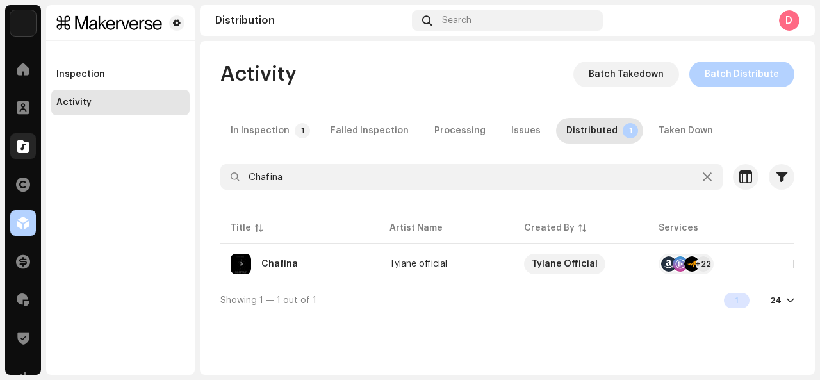
click at [14, 147] on div at bounding box center [23, 146] width 26 height 26
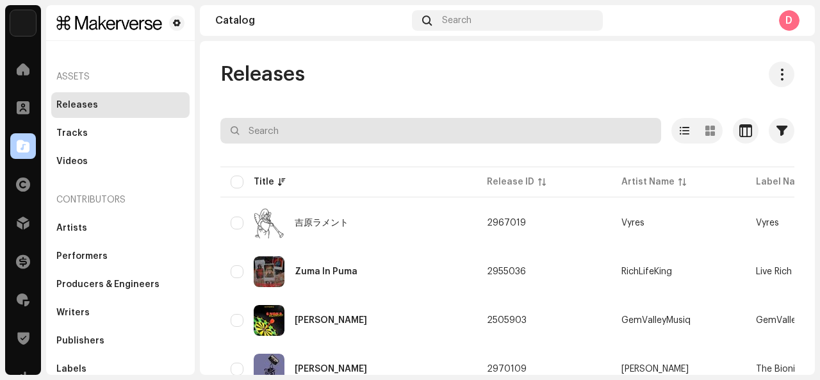
click at [290, 129] on input "text" at bounding box center [440, 131] width 441 height 26
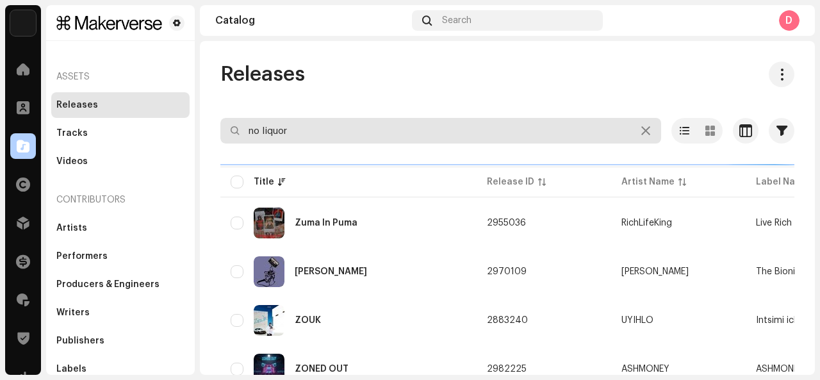
click at [290, 129] on input "no liquor" at bounding box center [440, 131] width 441 height 26
click at [254, 131] on input "no liquor" at bounding box center [440, 131] width 441 height 26
click at [267, 131] on input "No liquor" at bounding box center [440, 131] width 441 height 26
click at [282, 130] on input "No liquor" at bounding box center [440, 131] width 441 height 26
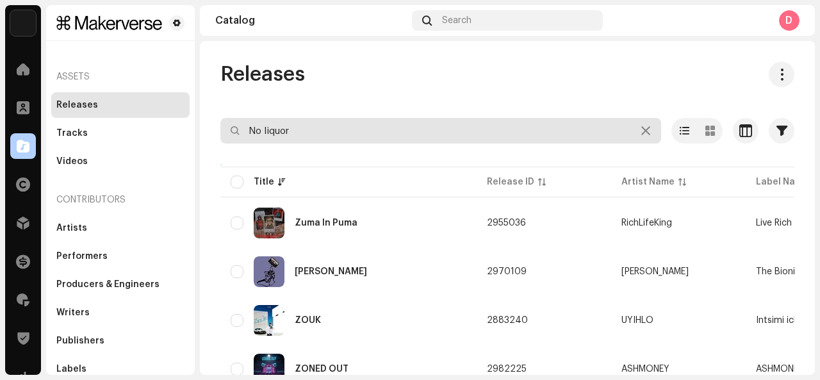
click at [270, 131] on input "No liquor" at bounding box center [440, 131] width 441 height 26
click at [268, 132] on input "No liquor" at bounding box center [440, 131] width 441 height 26
click at [264, 130] on input "No liquor" at bounding box center [440, 131] width 441 height 26
click at [266, 130] on input "No liquor" at bounding box center [440, 131] width 441 height 26
click at [285, 131] on input "No iquor" at bounding box center [440, 131] width 441 height 26
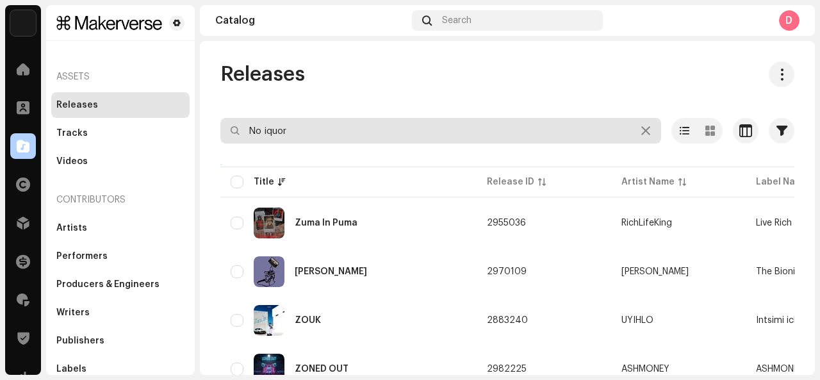
click at [285, 131] on input "No iquor" at bounding box center [440, 131] width 441 height 26
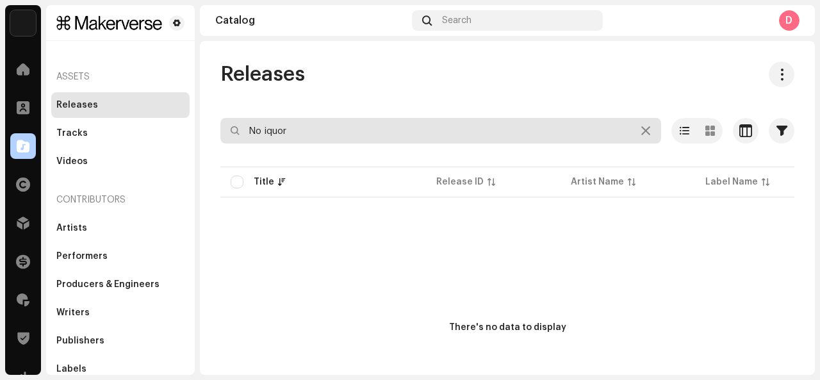
click at [307, 131] on input "No iquor" at bounding box center [440, 131] width 441 height 26
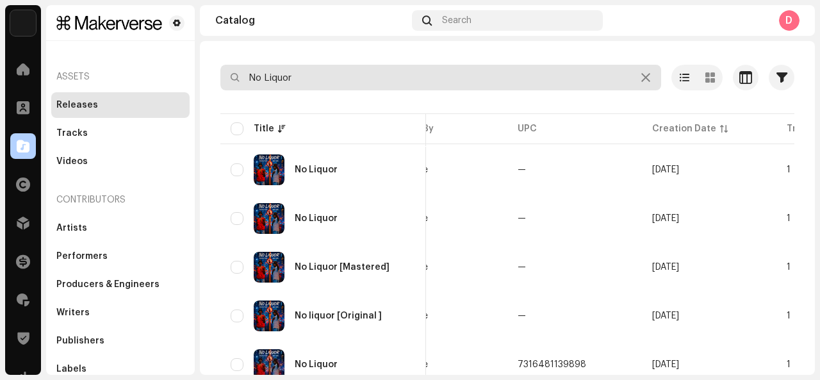
scroll to position [104, 0]
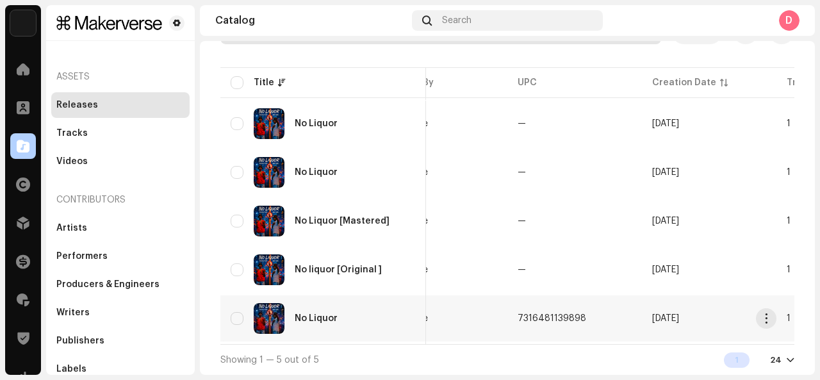
type input "No Liquor"
drag, startPoint x: 521, startPoint y: 313, endPoint x: 591, endPoint y: 313, distance: 69.8
click at [591, 313] on td "7316481139898" at bounding box center [574, 318] width 135 height 46
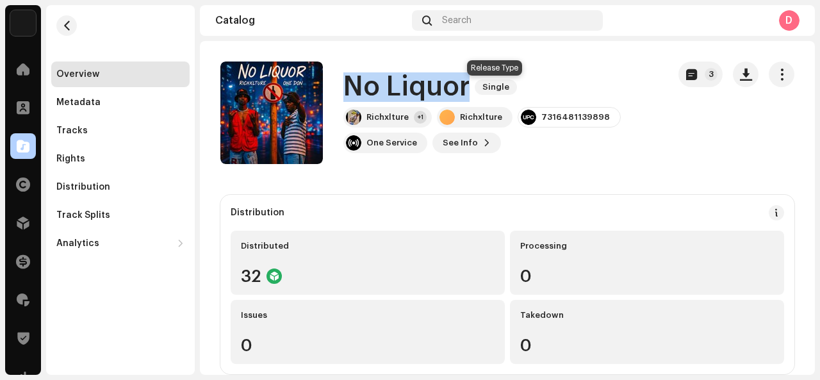
drag, startPoint x: 349, startPoint y: 80, endPoint x: 475, endPoint y: 93, distance: 126.9
click at [475, 93] on div "No Liquor Single" at bounding box center [500, 86] width 315 height 29
copy div "No Liquor Single"
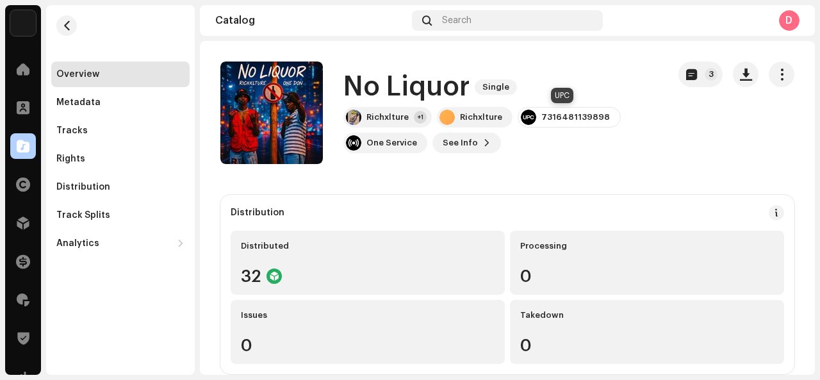
click at [550, 124] on div "7316481139898" at bounding box center [569, 117] width 103 height 21
drag, startPoint x: 541, startPoint y: 113, endPoint x: 560, endPoint y: 116, distance: 19.4
click at [560, 116] on div "7316481139898" at bounding box center [575, 117] width 69 height 10
click at [541, 118] on div "7316481139898" at bounding box center [575, 117] width 69 height 10
drag, startPoint x: 538, startPoint y: 118, endPoint x: 598, endPoint y: 120, distance: 59.6
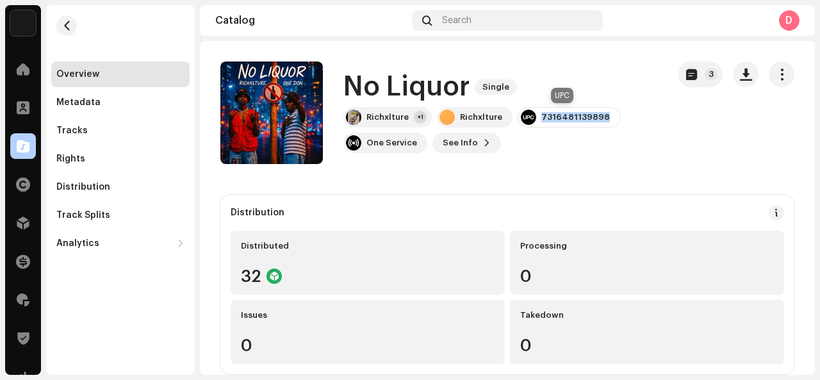
click at [598, 120] on div "7316481139898" at bounding box center [575, 117] width 69 height 10
copy div "7316481139898"
click at [15, 152] on div at bounding box center [23, 146] width 26 height 26
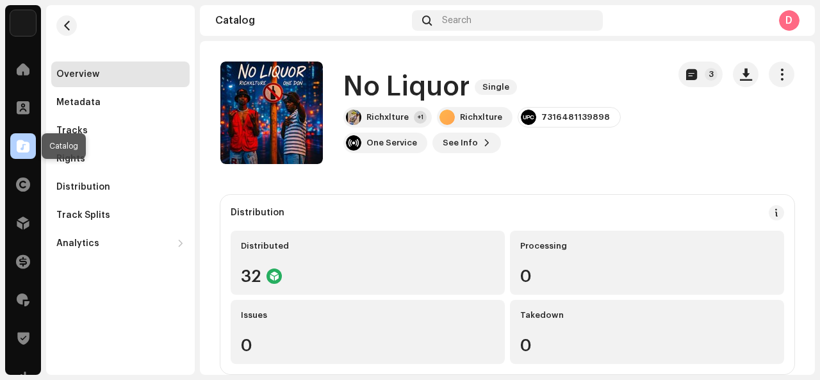
click at [15, 152] on div at bounding box center [23, 146] width 26 height 26
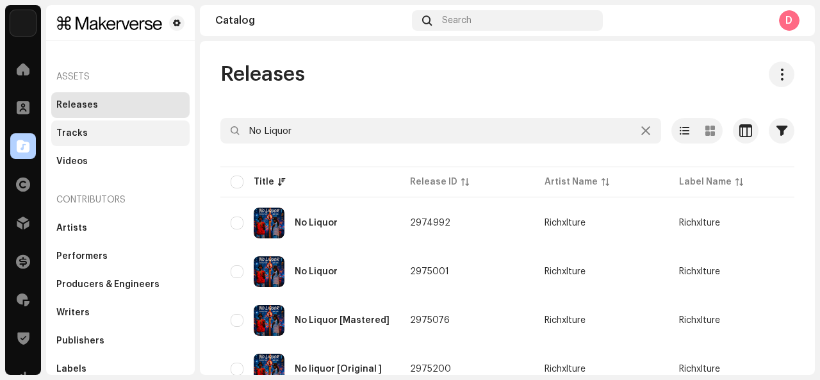
click at [140, 143] on div "Tracks" at bounding box center [120, 133] width 138 height 26
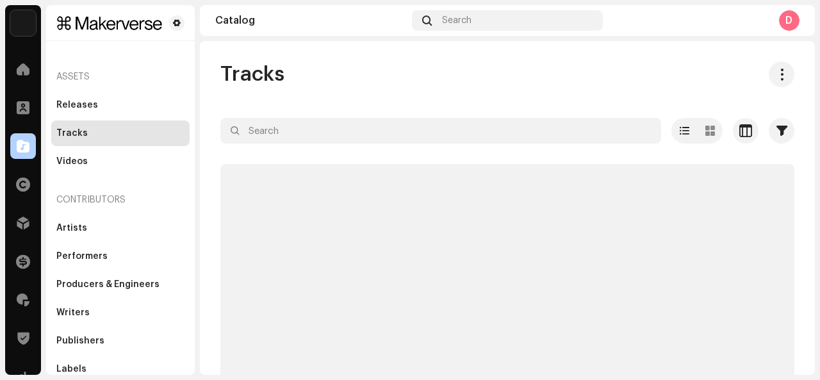
click at [336, 124] on input "text" at bounding box center [440, 131] width 441 height 26
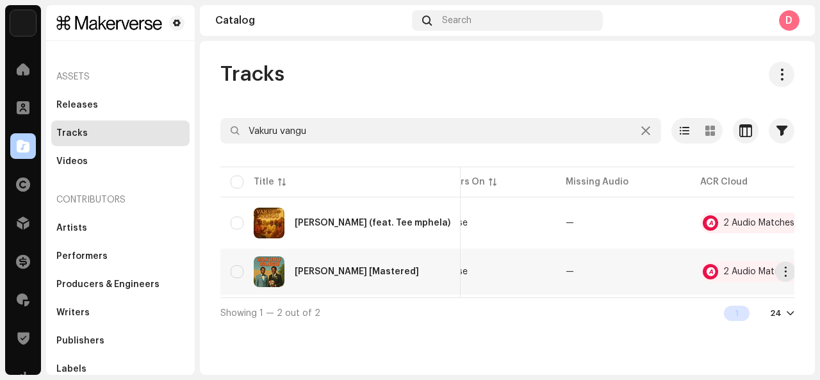
scroll to position [0, 590]
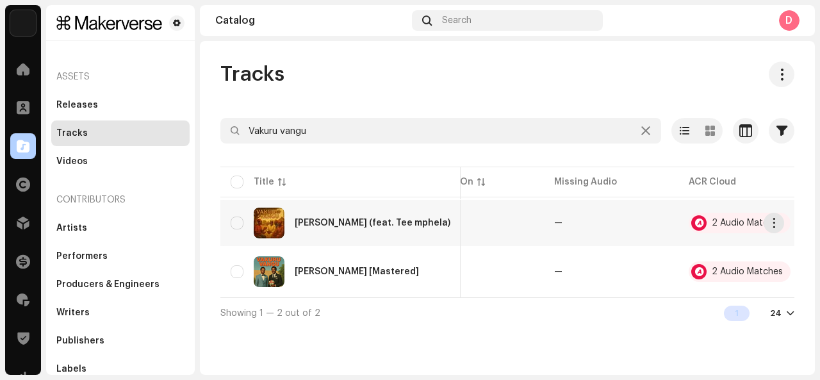
type input "Vakuru vangu"
click at [326, 217] on div "Vakuru vangu (feat. Tee mphela)" at bounding box center [341, 223] width 220 height 31
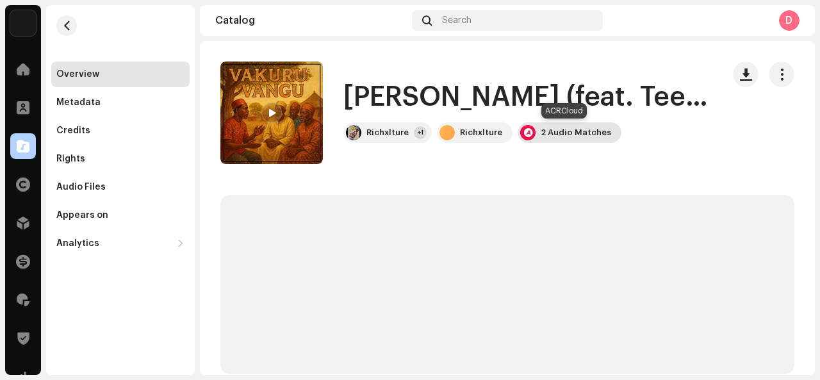
click at [570, 129] on div "2 Audio Matches" at bounding box center [576, 133] width 70 height 10
click at [658, 133] on div "Audio Recognition by Remix/Sample 2 All results require review/listening to avo…" at bounding box center [410, 190] width 820 height 380
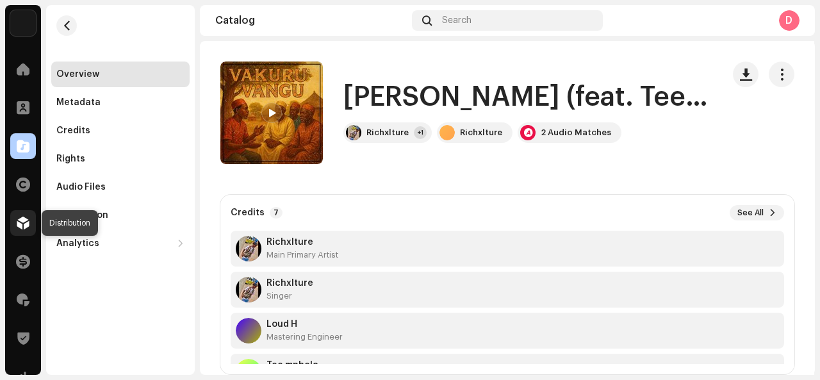
click at [19, 225] on span at bounding box center [23, 223] width 13 height 10
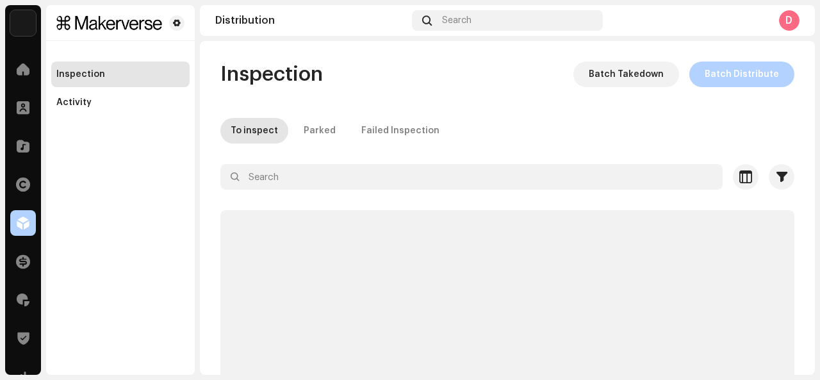
click at [19, 225] on span at bounding box center [23, 223] width 13 height 10
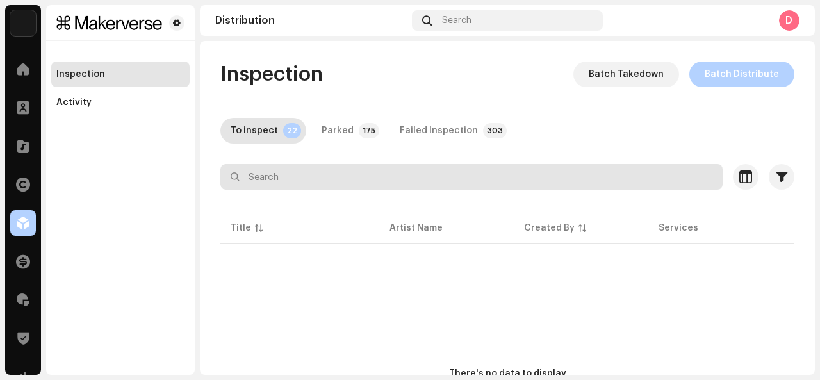
paste input "Vakuru vangu"
type input "Vakuru vangu"
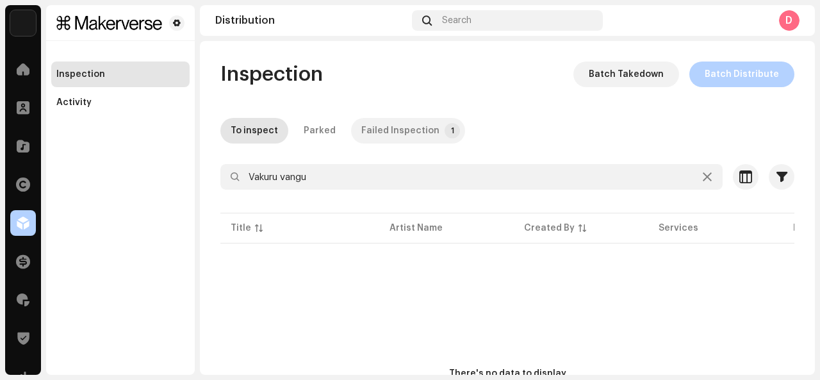
click at [397, 133] on div "Failed Inspection" at bounding box center [400, 131] width 78 height 26
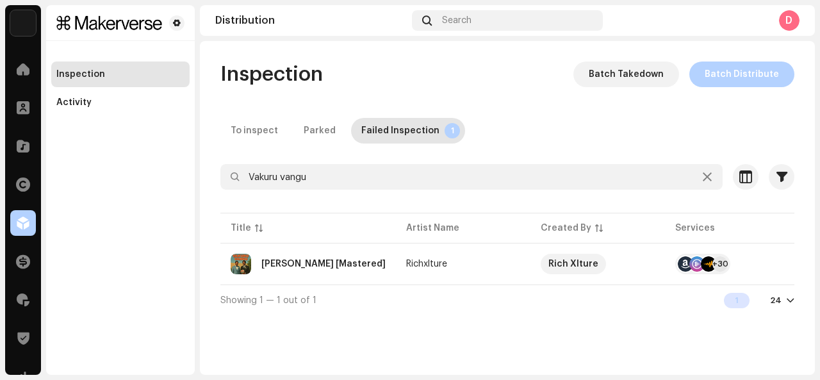
click at [284, 141] on div "To inspect Parked Failed Inspection 1" at bounding box center [507, 131] width 574 height 26
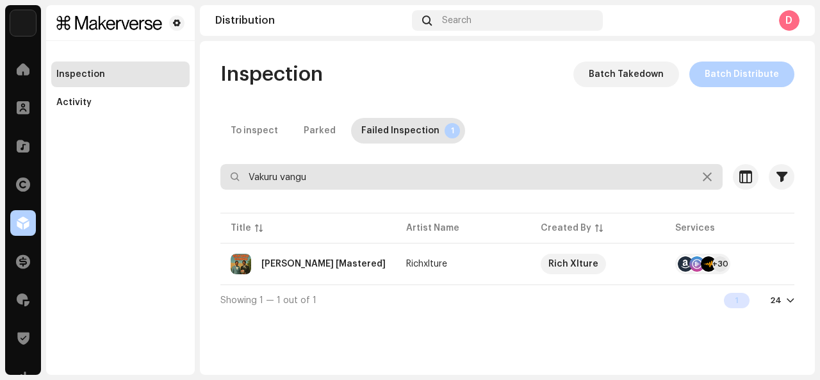
click at [299, 170] on input "Vakuru vangu" at bounding box center [471, 177] width 502 height 26
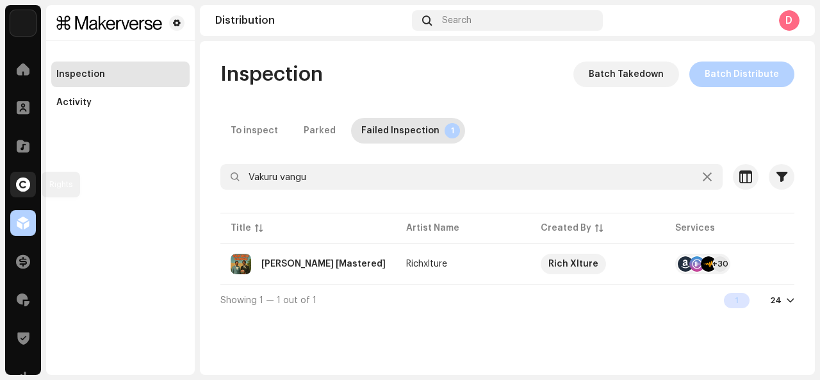
click at [12, 189] on div at bounding box center [23, 185] width 26 height 26
click at [17, 256] on span at bounding box center [23, 261] width 14 height 10
